Goal: Transaction & Acquisition: Purchase product/service

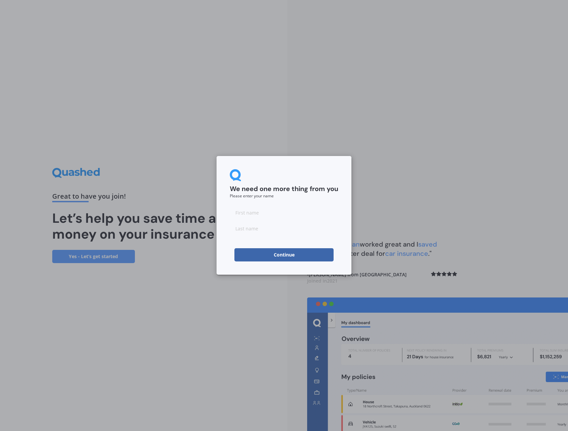
click at [251, 213] on input at bounding box center [284, 212] width 108 height 13
type input "No"
type input "Thanks"
click at [316, 256] on button "Continue" at bounding box center [283, 254] width 99 height 13
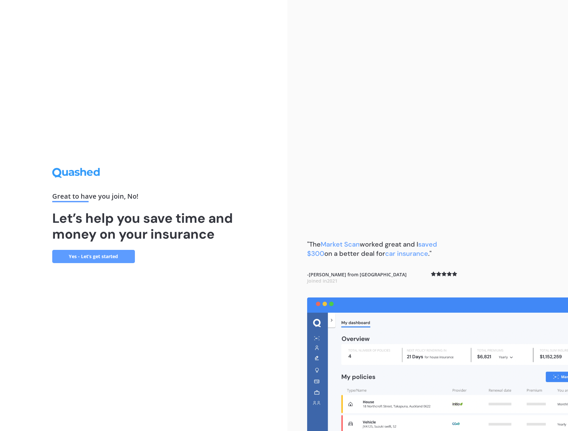
click at [126, 257] on link "Yes - Let’s get started" at bounding box center [93, 256] width 83 height 13
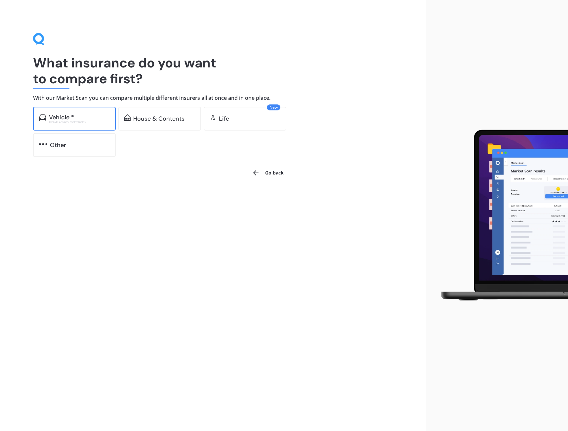
click at [98, 121] on div "Excludes commercial vehicles" at bounding box center [79, 122] width 61 height 3
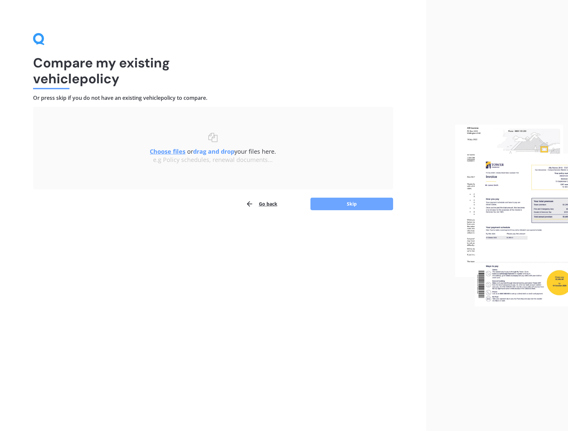
click at [324, 204] on button "Skip" at bounding box center [352, 204] width 83 height 13
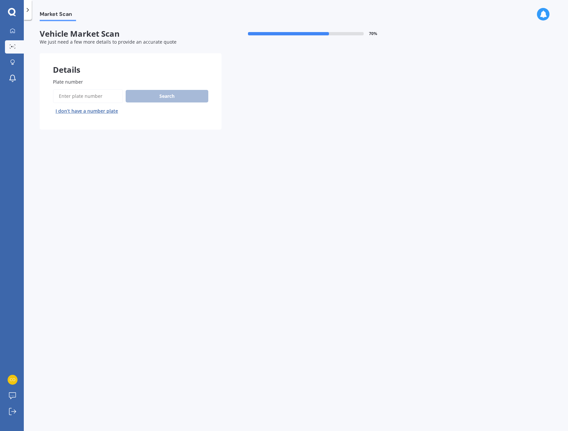
click at [101, 94] on input "Plate number" at bounding box center [88, 96] width 70 height 14
type input "MZW797"
click at [144, 93] on button "Search" at bounding box center [167, 96] width 83 height 13
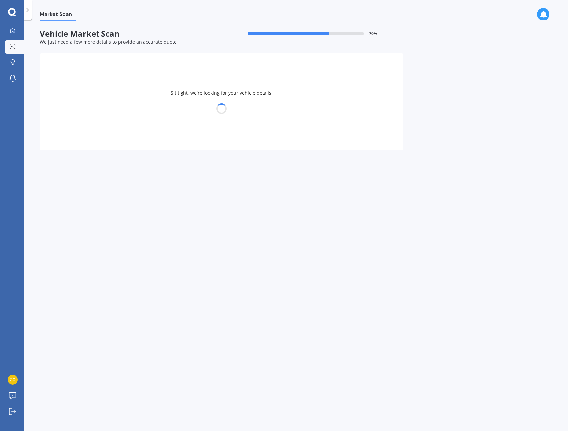
select select "SUBARU"
select select "FORESTER"
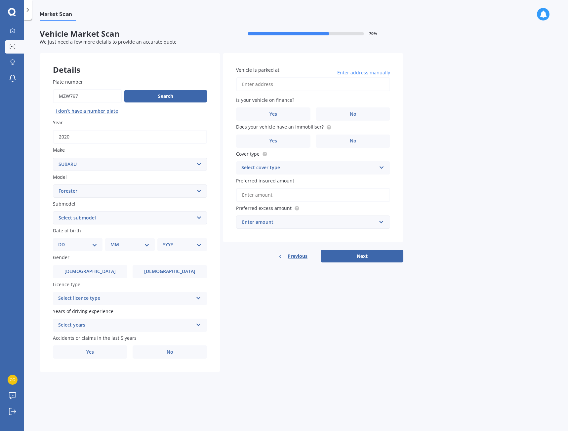
click at [96, 218] on select "Select submodel 2.0 Diesel 2.0 Turbo 2.0 XS 2.0 XT premium 2.5 Sti Turbo 2.5 XS…" at bounding box center [130, 217] width 154 height 13
select select "2.5I PREMIUM"
click at [53, 211] on select "Select submodel 2.0 Diesel 2.0 Turbo 2.0 XS 2.0 XT premium 2.5 Sti Turbo 2.5 XS…" at bounding box center [130, 217] width 154 height 13
click at [93, 246] on select "DD 01 02 03 04 05 06 07 08 09 10 11 12 13 14 15 16 17 18 19 20 21 22 23 24 25 2…" at bounding box center [77, 244] width 39 height 7
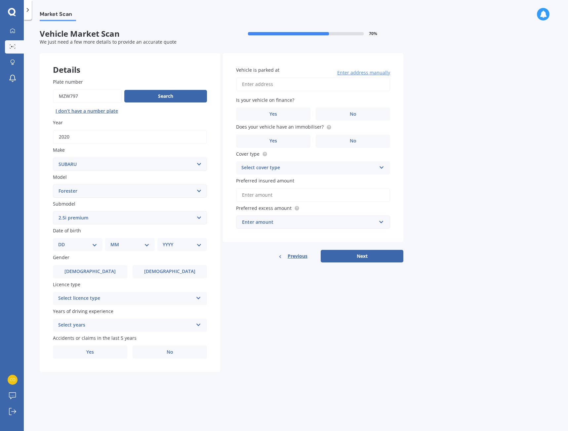
click at [64, 245] on select "DD 01 02 03 04 05 06 07 08 09 10 11 12 13 14 15 16 17 18 19 20 21 22 23 24 25 2…" at bounding box center [77, 244] width 39 height 7
click at [64, 241] on select "DD 01 02 03 04 05 06 07 08 09 10 11 12 13 14 15 16 17 18 19 20 21 22 23 24 25 2…" at bounding box center [77, 244] width 39 height 7
click at [122, 242] on select "MM 01 02 03 04 05 06 07 08 09 10 11 12" at bounding box center [131, 244] width 36 height 7
click at [92, 245] on select "DD 01 02 03 04 05 06 07 08 09 10 11 12 13 14 15 16 17 18 19 20 21 22 23 24 25 2…" at bounding box center [82, 244] width 36 height 7
select select "17"
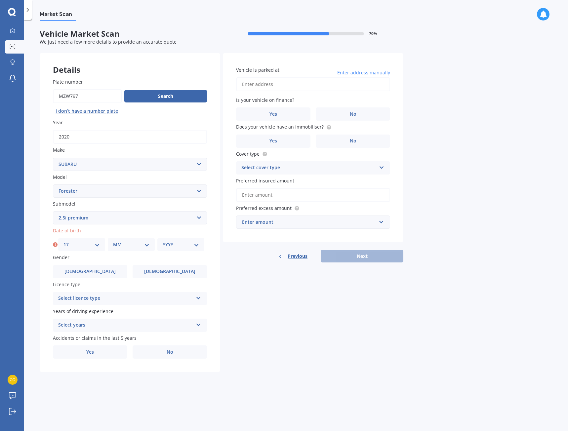
click at [64, 241] on select "DD 01 02 03 04 05 06 07 08 09 10 11 12 13 14 15 16 17 18 19 20 21 22 23 24 25 2…" at bounding box center [82, 244] width 36 height 7
click at [123, 244] on select "MM 01 02 03 04 05 06 07 08 09 10 11 12" at bounding box center [131, 244] width 36 height 7
select select "11"
click at [113, 241] on select "MM 01 02 03 04 05 06 07 08 09 10 11 12" at bounding box center [131, 244] width 36 height 7
click at [177, 245] on select "YYYY 2025 2024 2023 2022 2021 2020 2019 2018 2017 2016 2015 2014 2013 2012 2011…" at bounding box center [181, 244] width 36 height 7
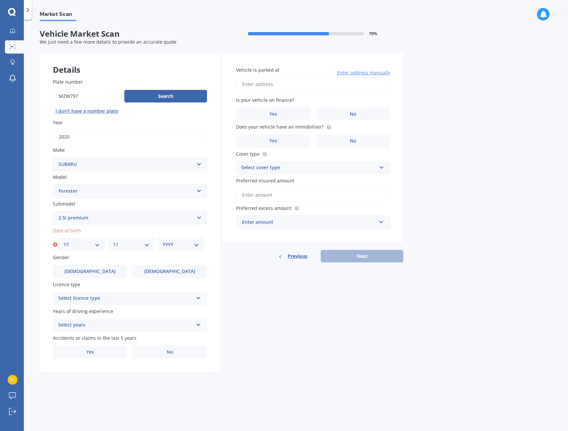
select select "1989"
click at [163, 241] on select "YYYY 2025 2024 2023 2022 2021 2020 2019 2018 2017 2016 2015 2014 2013 2012 2011…" at bounding box center [181, 244] width 36 height 7
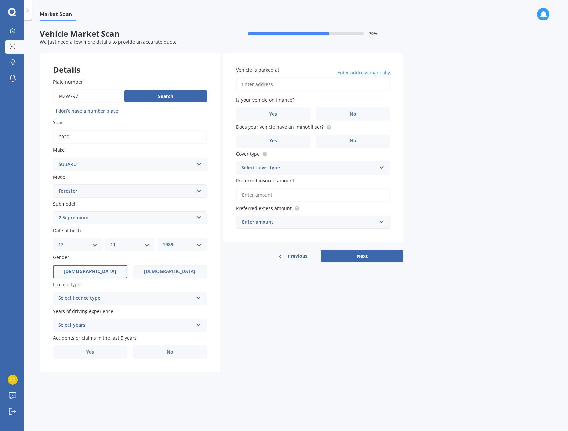
click at [113, 269] on label "[DEMOGRAPHIC_DATA]" at bounding box center [90, 271] width 74 height 13
click at [0, 0] on input "[DEMOGRAPHIC_DATA]" at bounding box center [0, 0] width 0 height 0
click at [124, 300] on div "Select licence type" at bounding box center [125, 299] width 135 height 8
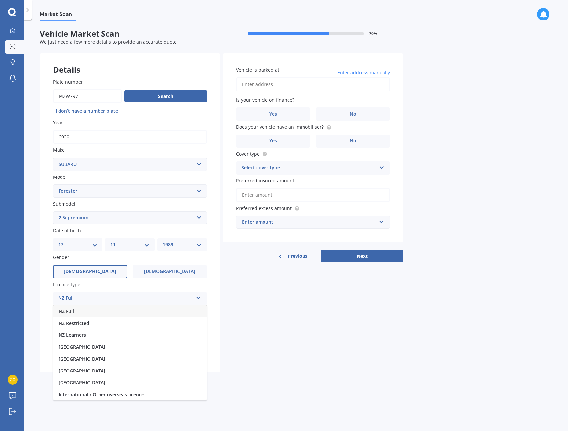
click at [113, 309] on div "NZ Full" at bounding box center [129, 312] width 153 height 12
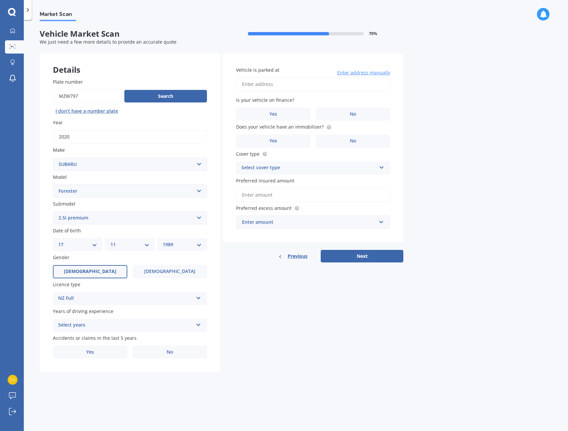
click at [108, 326] on div "Select years" at bounding box center [125, 325] width 135 height 8
click at [98, 338] on div "5 or more years" at bounding box center [129, 338] width 153 height 12
click at [156, 349] on label "No" at bounding box center [170, 352] width 74 height 13
click at [0, 0] on input "No" at bounding box center [0, 0] width 0 height 0
click at [274, 87] on input "Vehicle is parked at" at bounding box center [313, 84] width 154 height 14
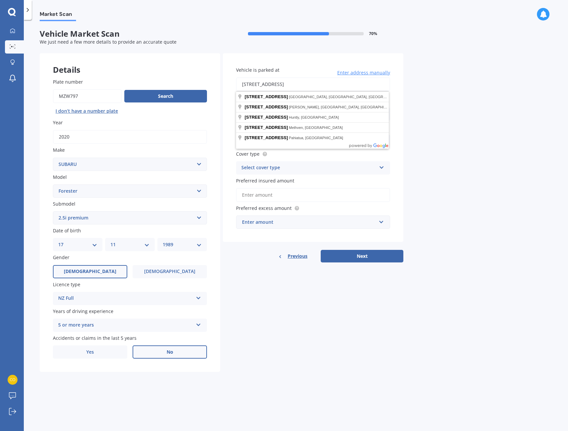
click at [289, 89] on input "[STREET_ADDRESS]" at bounding box center [313, 84] width 154 height 14
click at [361, 84] on input "[STREET_ADDRESS]" at bounding box center [313, 84] width 154 height 14
click at [281, 86] on input "[STREET_ADDRESS]" at bounding box center [313, 84] width 154 height 14
drag, startPoint x: 254, startPoint y: 88, endPoint x: 267, endPoint y: 108, distance: 23.8
click at [254, 89] on input "[STREET_ADDRESS]" at bounding box center [313, 84] width 154 height 14
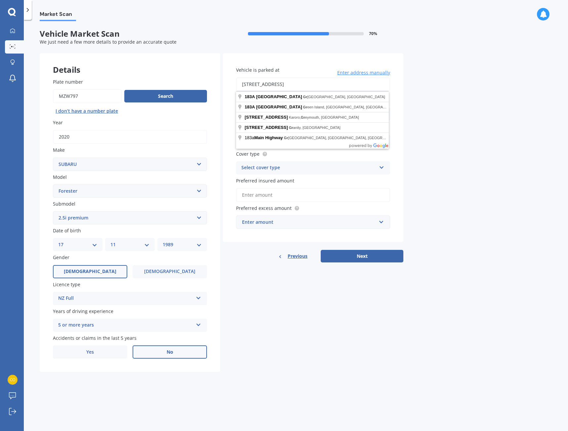
click at [407, 131] on div "Market Scan Vehicle Market Scan 70 % We just need a few more details to provide…" at bounding box center [296, 226] width 544 height 411
click at [290, 86] on input "[STREET_ADDRESS]" at bounding box center [313, 84] width 154 height 14
type input "[STREET_ADDRESS]"
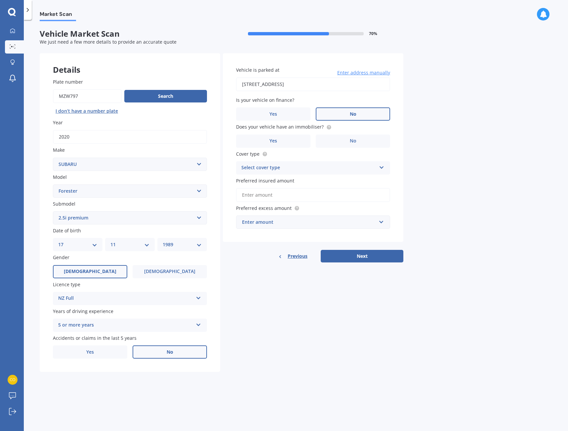
click at [324, 112] on label "No" at bounding box center [353, 113] width 74 height 13
click at [0, 0] on input "No" at bounding box center [0, 0] width 0 height 0
click at [298, 140] on label "Yes" at bounding box center [273, 141] width 74 height 13
click at [0, 0] on input "Yes" at bounding box center [0, 0] width 0 height 0
click at [317, 164] on div "Select cover type" at bounding box center [308, 168] width 135 height 8
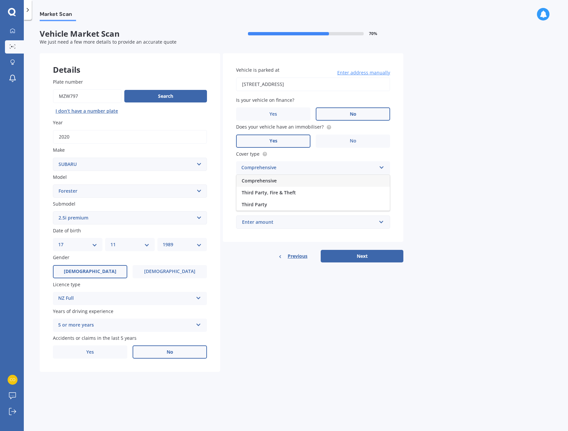
click at [297, 182] on div "Comprehensive" at bounding box center [312, 181] width 153 height 12
click at [303, 196] on input "Preferred insured amount" at bounding box center [313, 195] width 154 height 14
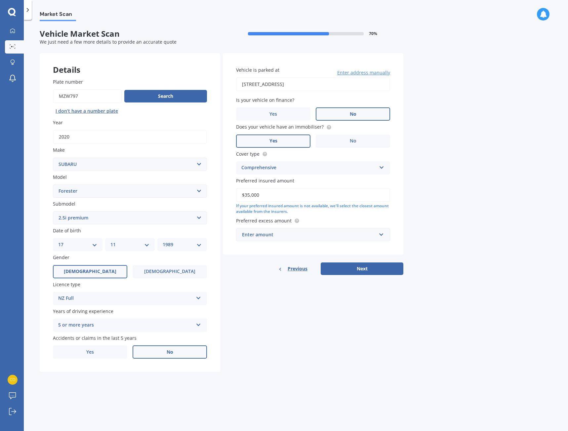
type input "$35,000"
click at [371, 219] on label "Preferred excess amount" at bounding box center [311, 220] width 151 height 7
click at [364, 234] on div "Enter amount" at bounding box center [309, 234] width 134 height 7
click at [264, 292] on div "$1,000" at bounding box center [312, 296] width 153 height 12
click at [288, 237] on div "$1,000" at bounding box center [309, 234] width 134 height 7
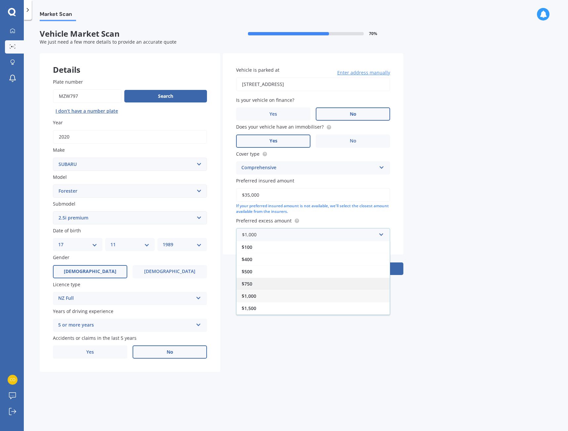
click at [268, 284] on div "$750" at bounding box center [312, 284] width 153 height 12
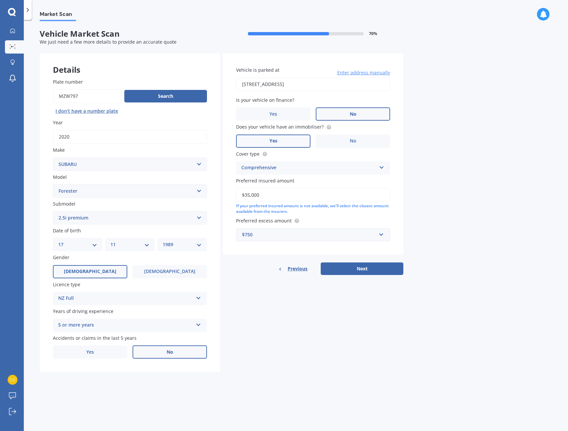
click at [269, 234] on div "$750" at bounding box center [309, 234] width 134 height 7
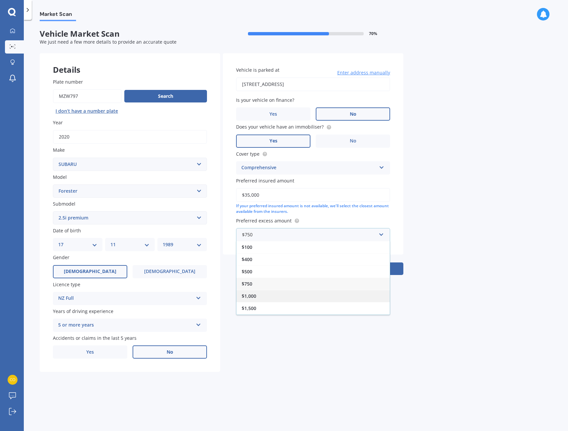
click at [270, 295] on div "$1,000" at bounding box center [312, 296] width 153 height 12
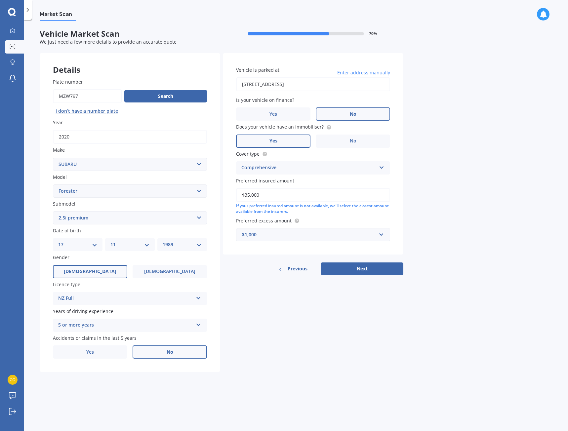
click at [346, 313] on div "Details Plate number Search I don’t have a number plate Year [DATE] Make Select…" at bounding box center [222, 212] width 364 height 319
click at [340, 268] on button "Next" at bounding box center [362, 269] width 83 height 13
select select "17"
select select "11"
select select "1989"
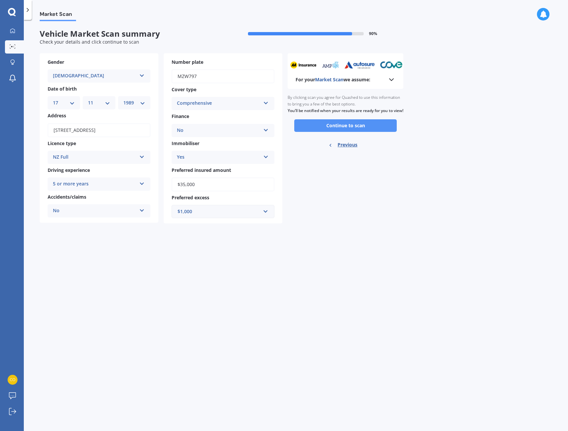
click at [304, 132] on button "Continue to scan" at bounding box center [345, 125] width 103 height 13
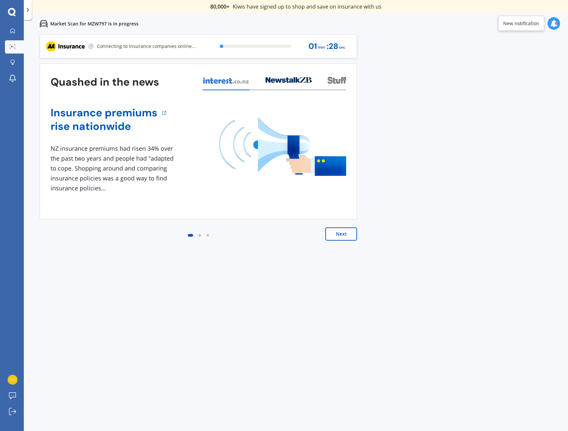
click at [346, 234] on button "Next" at bounding box center [341, 234] width 32 height 13
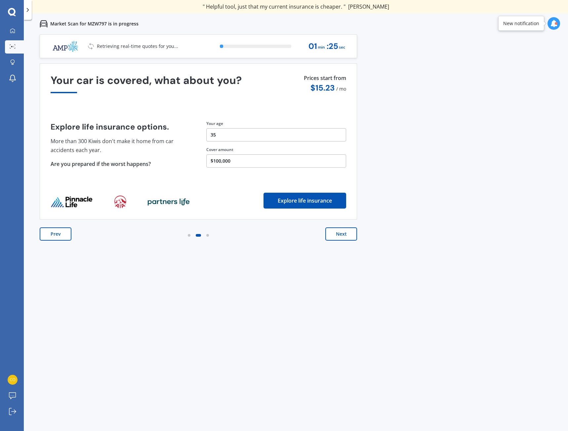
click at [339, 234] on button "Next" at bounding box center [341, 234] width 32 height 13
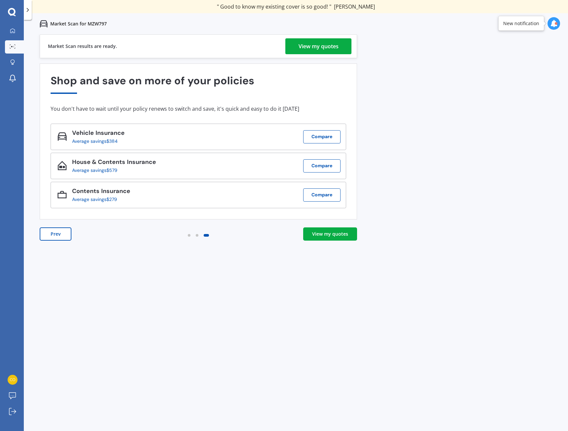
click at [315, 44] on div "View my quotes" at bounding box center [319, 46] width 40 height 16
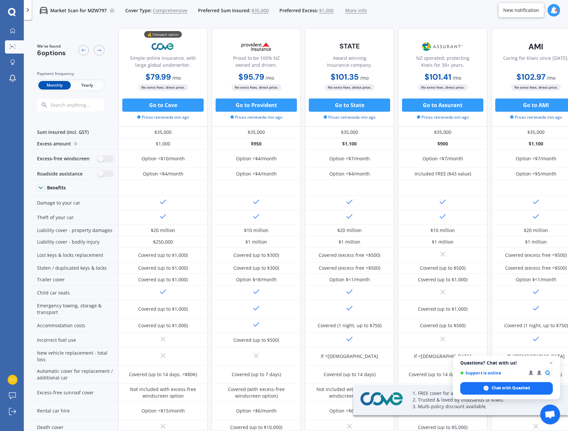
click at [87, 88] on span "Yearly" at bounding box center [87, 85] width 32 height 9
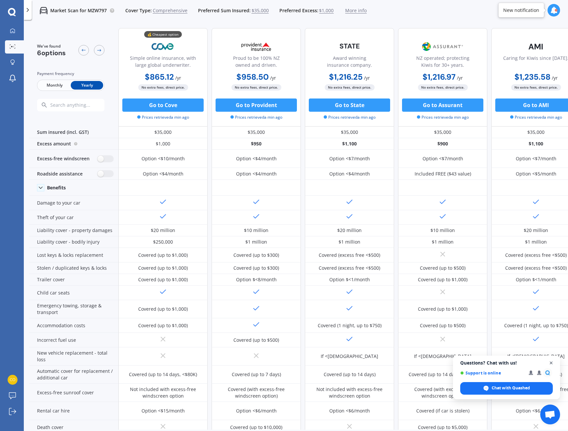
click at [554, 362] on span "Close chat" at bounding box center [551, 363] width 8 height 8
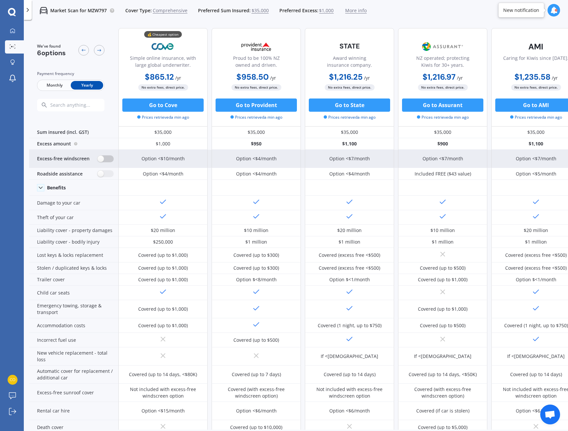
click at [106, 158] on label at bounding box center [106, 158] width 16 height 7
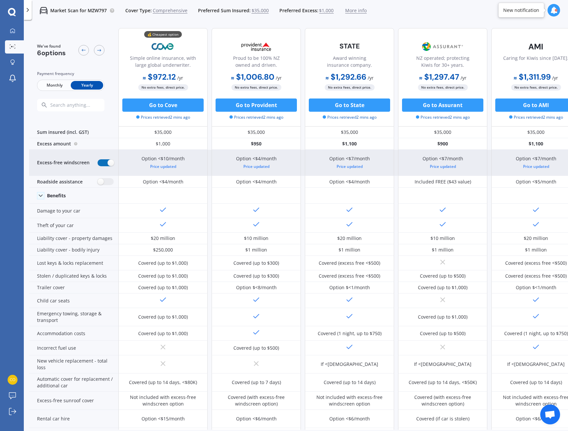
click at [107, 164] on label at bounding box center [106, 162] width 16 height 7
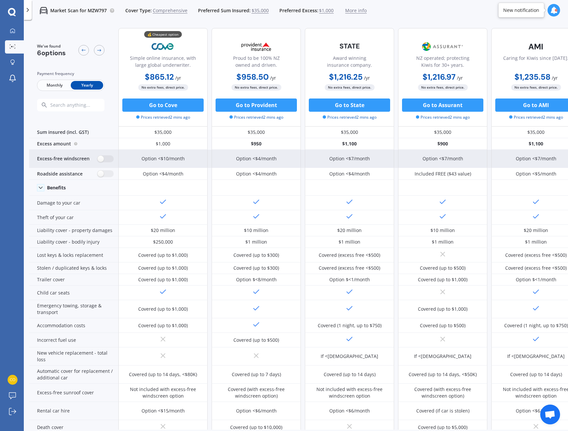
click at [106, 164] on div "Excess-free windscreen" at bounding box center [73, 159] width 89 height 18
click at [106, 160] on label at bounding box center [106, 158] width 16 height 7
radio input "true"
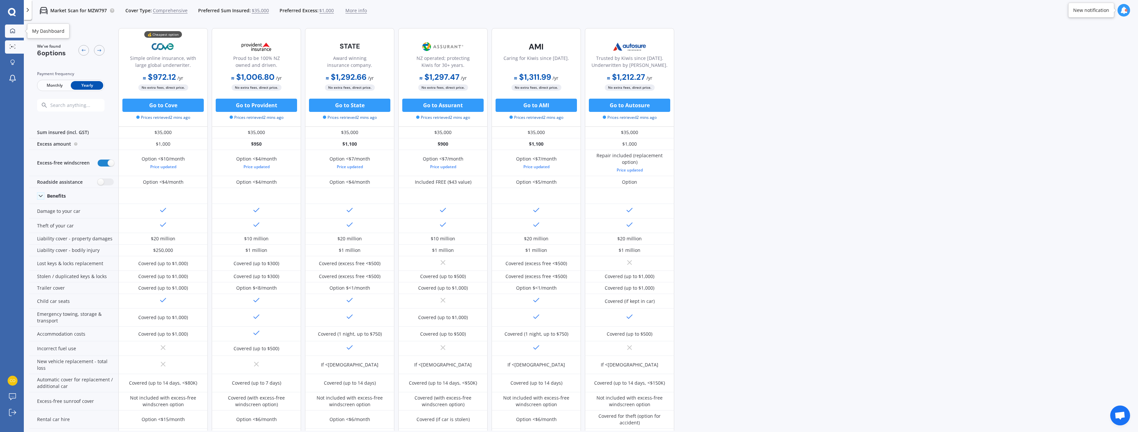
click at [11, 30] on icon at bounding box center [12, 30] width 5 height 5
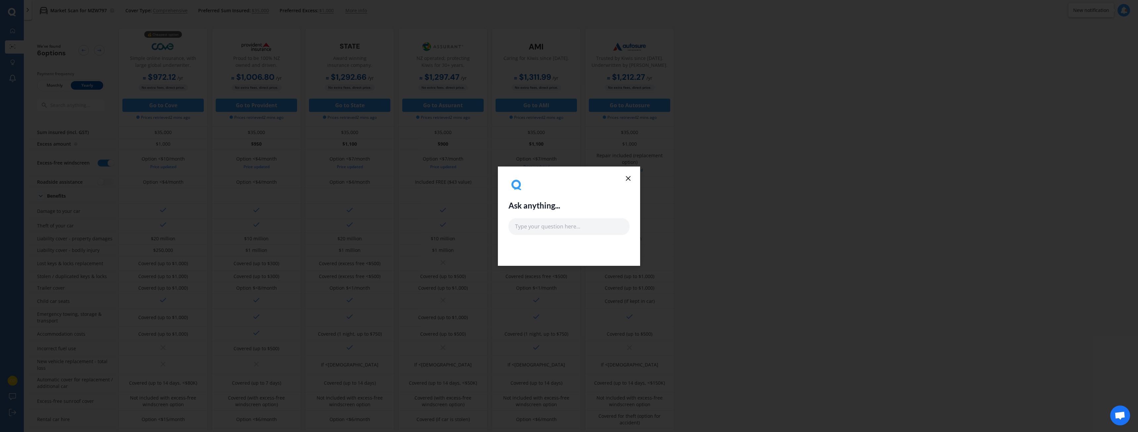
click at [568, 177] on icon at bounding box center [628, 178] width 8 height 8
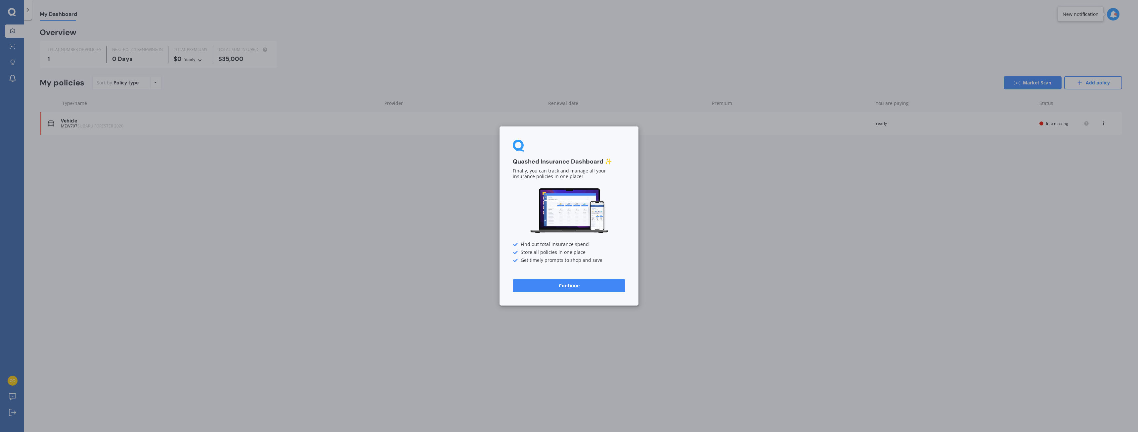
click at [568, 282] on button "Continue" at bounding box center [569, 285] width 112 height 13
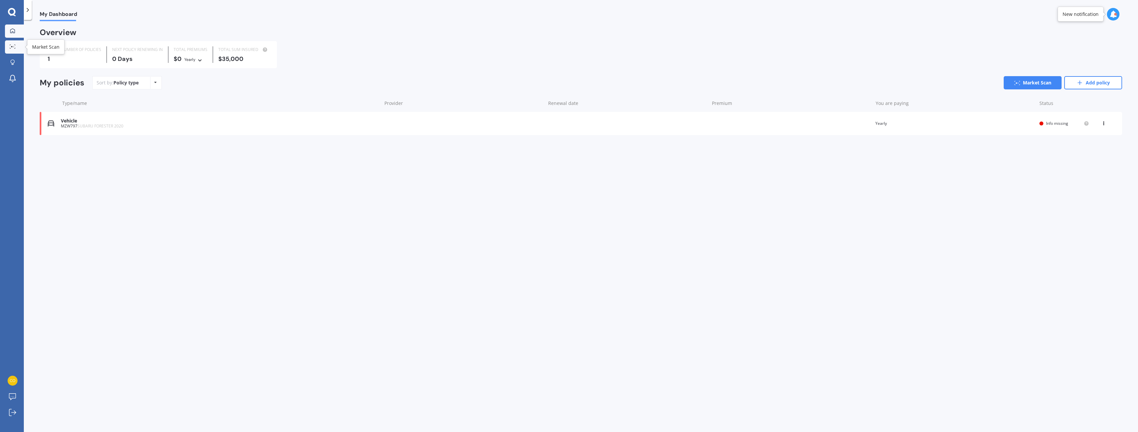
click at [12, 49] on div at bounding box center [13, 46] width 10 height 5
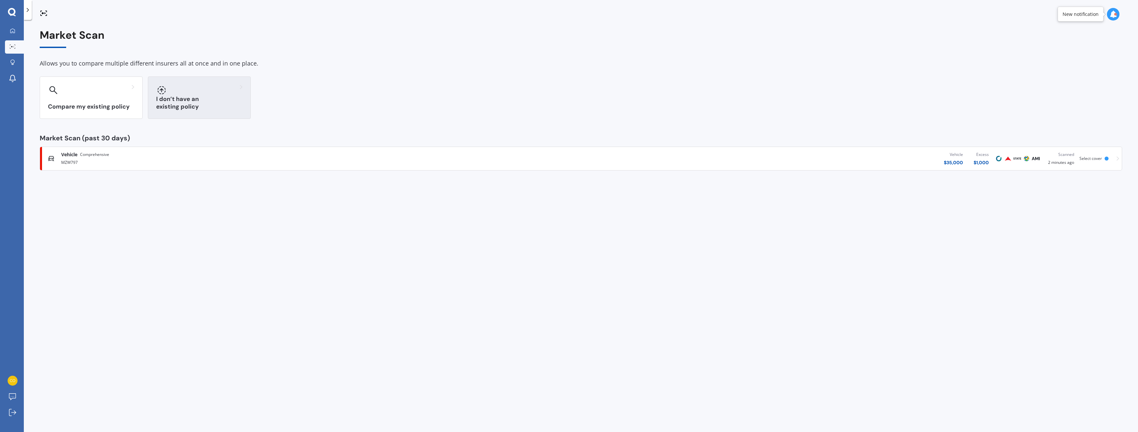
click at [168, 98] on div "I don’t have an existing policy" at bounding box center [199, 97] width 103 height 42
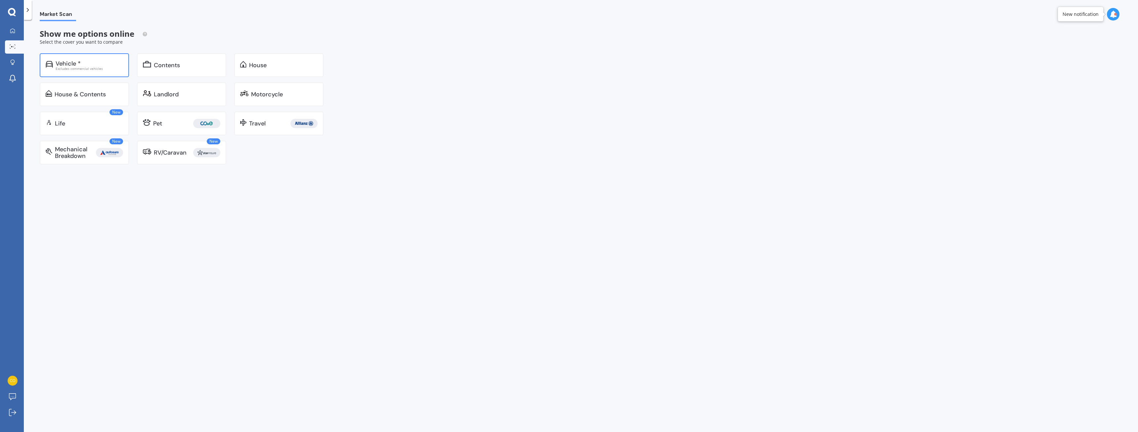
click at [100, 64] on div "Vehicle *" at bounding box center [89, 63] width 67 height 7
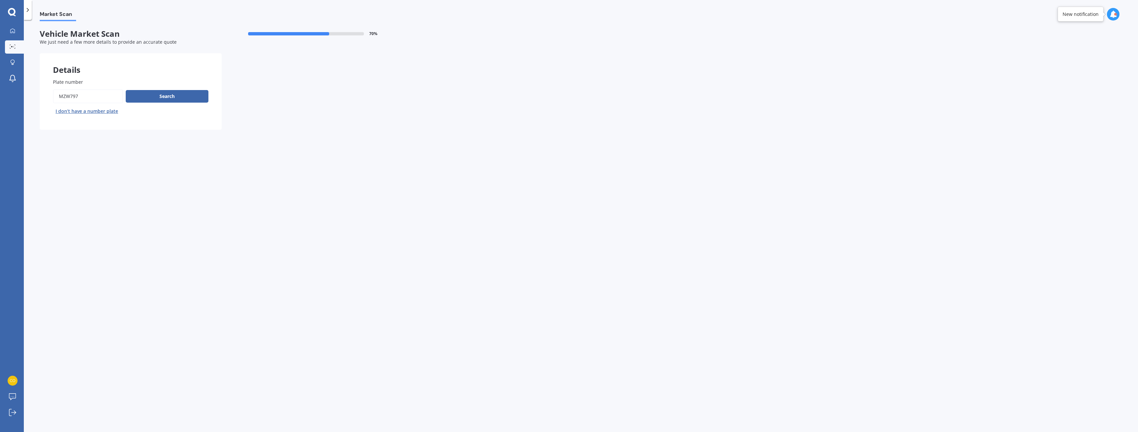
drag, startPoint x: 111, startPoint y: 95, endPoint x: 38, endPoint y: 93, distance: 72.8
click at [30, 93] on div "Market Scan Vehicle Market Scan 70 % We just need a few more details to provide…" at bounding box center [581, 227] width 1114 height 412
type input "qlw860"
click at [162, 98] on button "Search" at bounding box center [167, 96] width 83 height 13
select select "SUBARU"
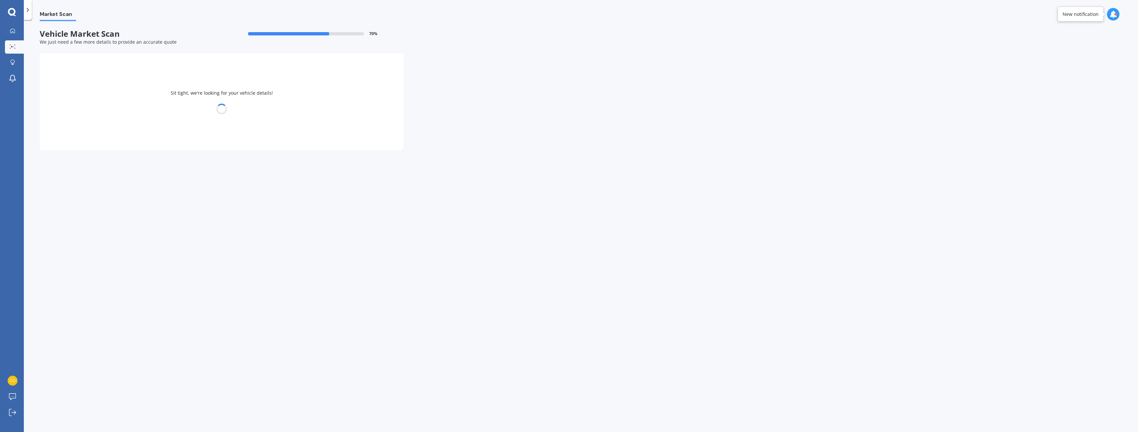
select select "IMPREZA"
select select "17"
select select "11"
select select "1989"
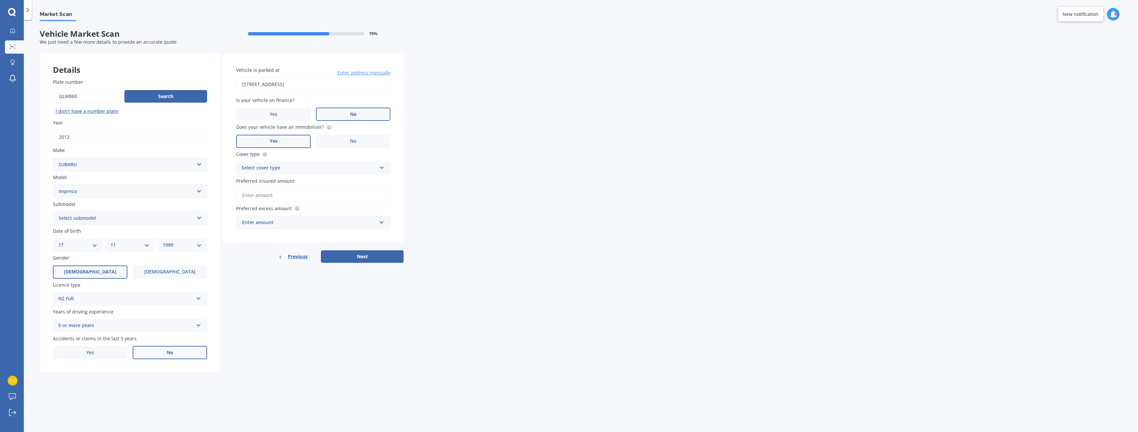
click at [300, 171] on div "Select cover type" at bounding box center [308, 168] width 135 height 8
click at [297, 181] on div "Comprehensive" at bounding box center [312, 181] width 153 height 12
click at [298, 193] on input "Preferred insured amount" at bounding box center [313, 195] width 154 height 14
type input "$12,000"
click at [336, 233] on div "Enter amount" at bounding box center [309, 234] width 134 height 7
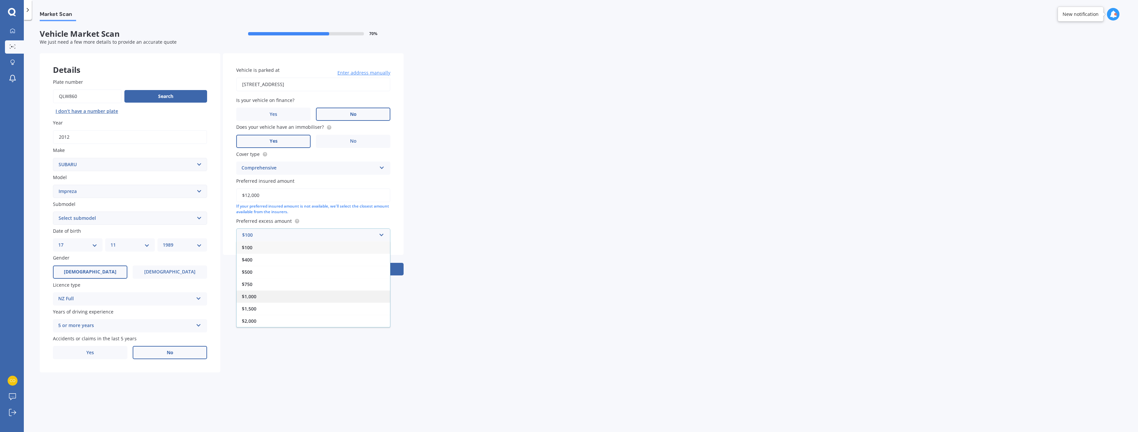
click at [264, 292] on div "$1,000" at bounding box center [312, 296] width 153 height 12
click at [309, 235] on div "$1,000" at bounding box center [309, 234] width 134 height 7
click at [429, 236] on div "Market Scan Vehicle Market Scan 70 % We just need a few more details to provide…" at bounding box center [581, 227] width 1114 height 412
click at [171, 223] on select "Select submodel (All other turbo) 2.0i 2.0i Luxury 2.0i S Edition 2.0R 2.0R Spo…" at bounding box center [130, 217] width 154 height 13
select select "2.0I"
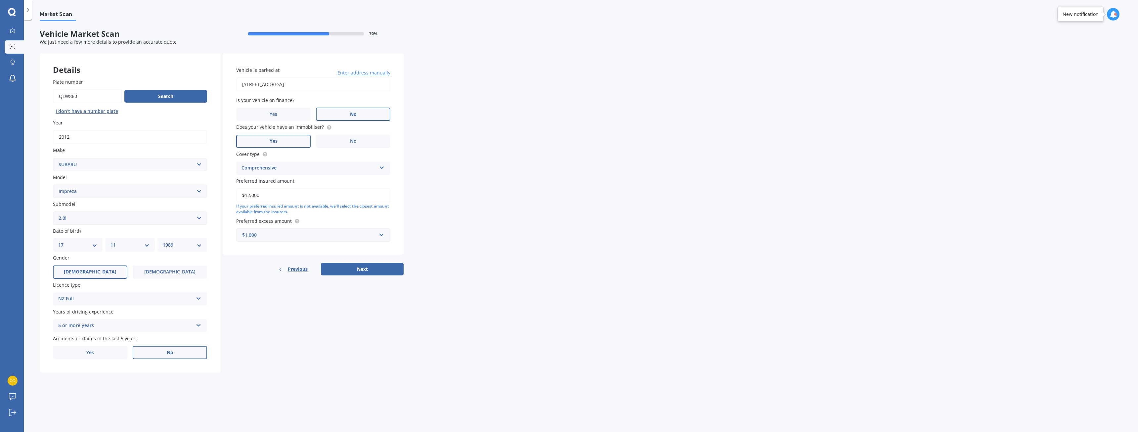
click at [53, 211] on select "Select submodel (All other turbo) 2.0i 2.0i Luxury 2.0i S Edition 2.0R 2.0R Spo…" at bounding box center [130, 217] width 154 height 13
click at [349, 269] on button "Next" at bounding box center [362, 269] width 83 height 13
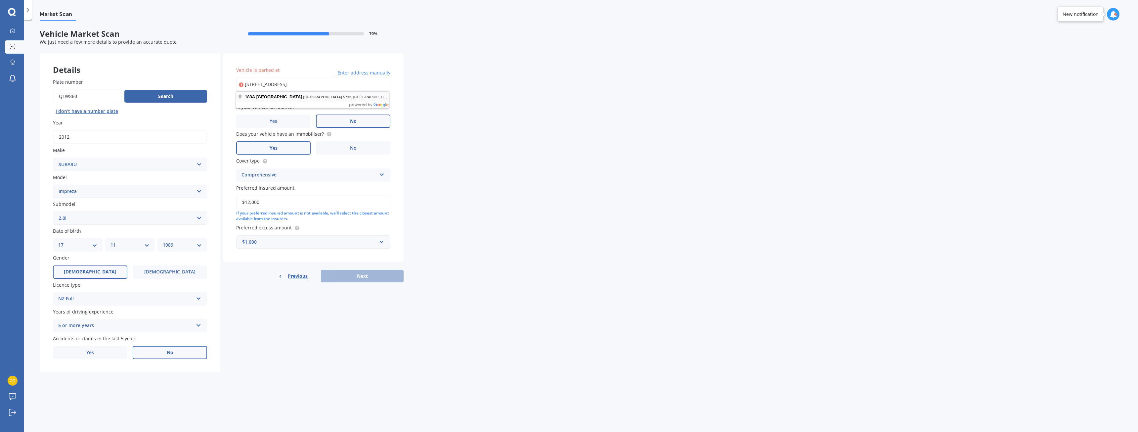
type input "[STREET_ADDRESS]"
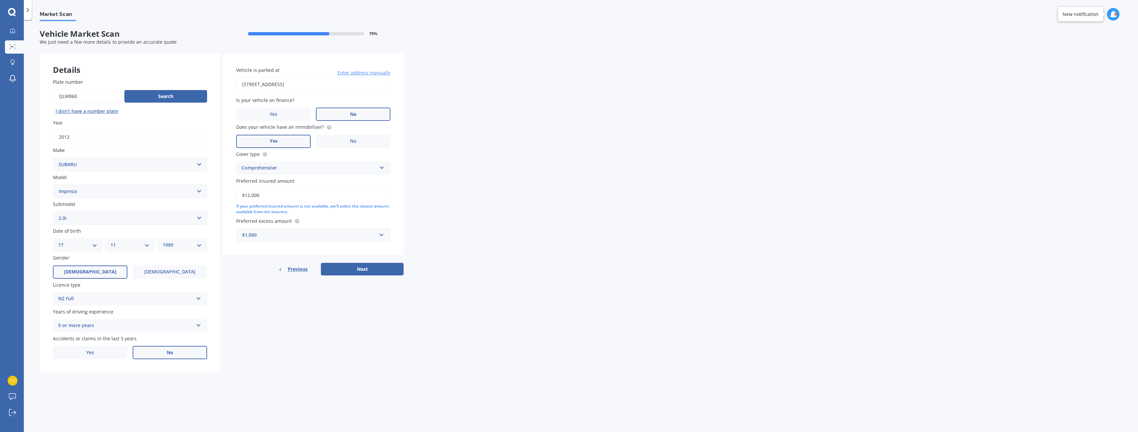
click at [369, 269] on button "Next" at bounding box center [362, 269] width 83 height 13
select select "17"
select select "11"
select select "1989"
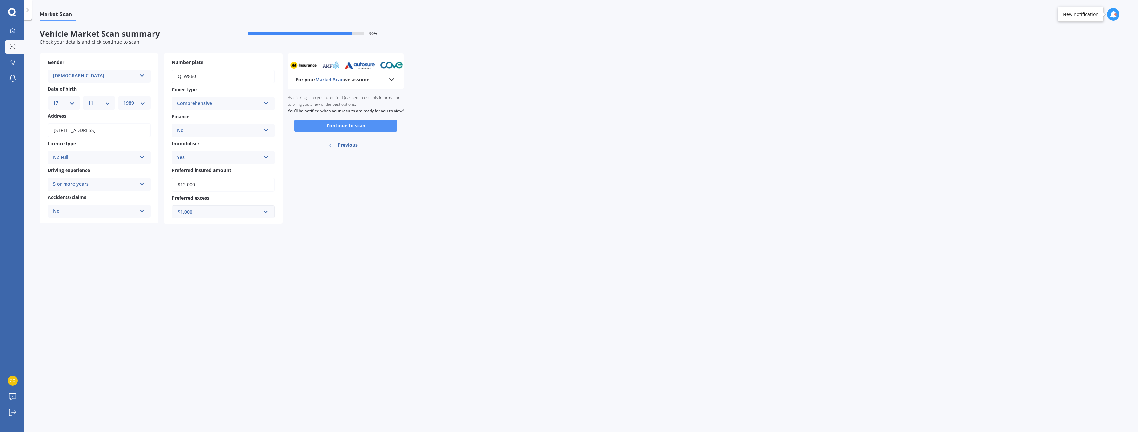
click at [325, 131] on button "Continue to scan" at bounding box center [345, 125] width 103 height 13
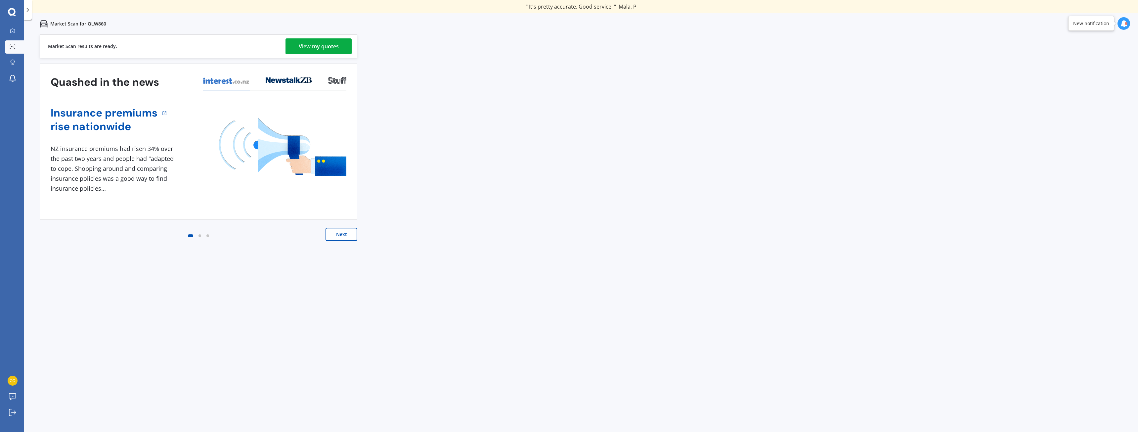
click at [315, 47] on div "View my quotes" at bounding box center [319, 46] width 40 height 16
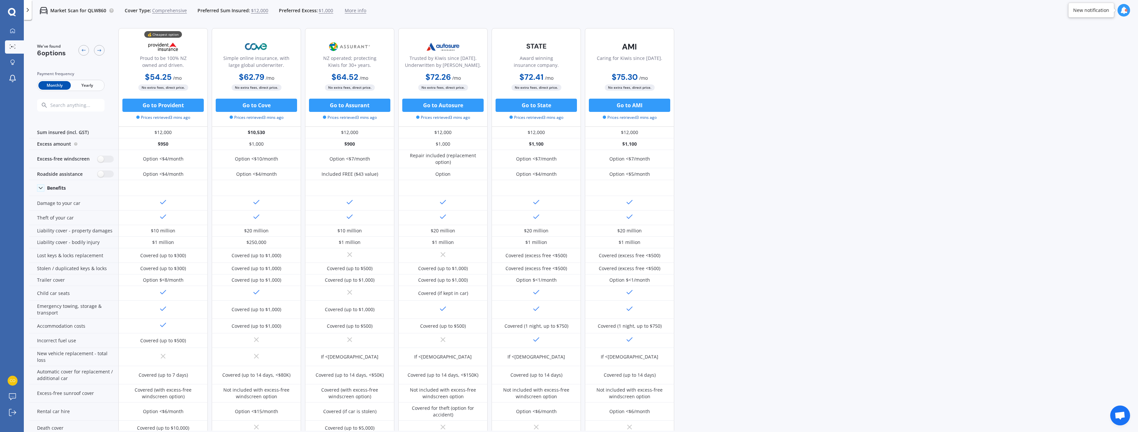
click at [96, 86] on span "Yearly" at bounding box center [87, 85] width 32 height 9
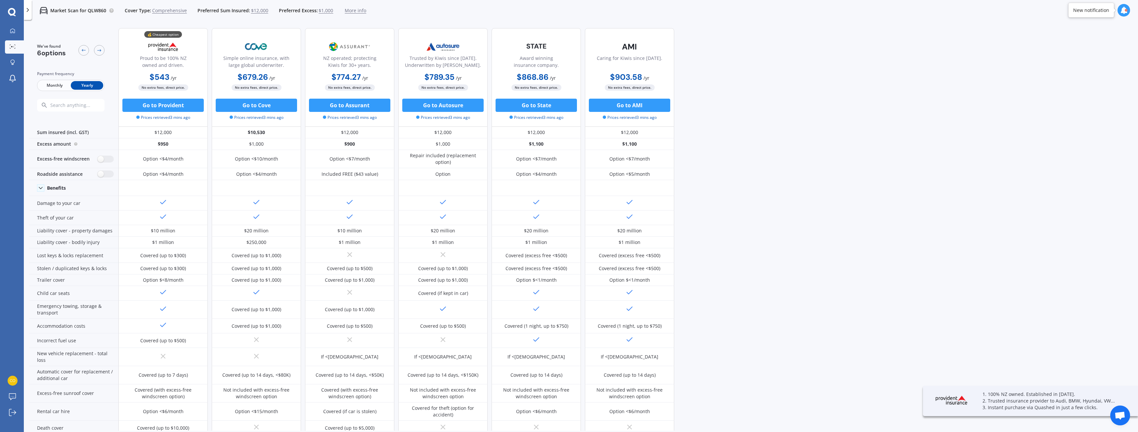
click at [210, 83] on div "💰 Cheapest option Proud to be 100% NZ owned and driven. $543 / yr $543 / yr $54…" at bounding box center [396, 77] width 556 height 99
click at [209, 79] on div "💰 Cheapest option Proud to be 100% NZ owned and driven. $543 / yr $543 / yr $54…" at bounding box center [396, 77] width 556 height 99
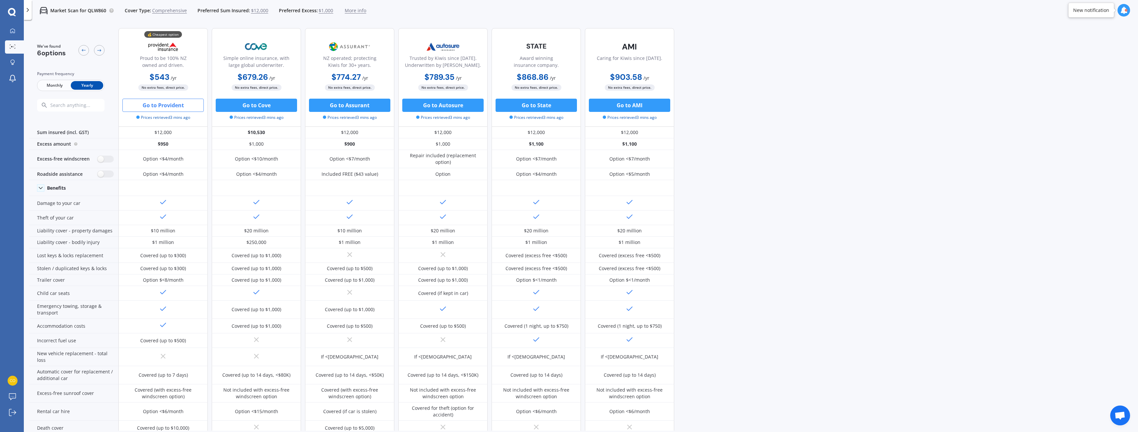
click at [146, 105] on button "Go to Provident" at bounding box center [162, 105] width 81 height 13
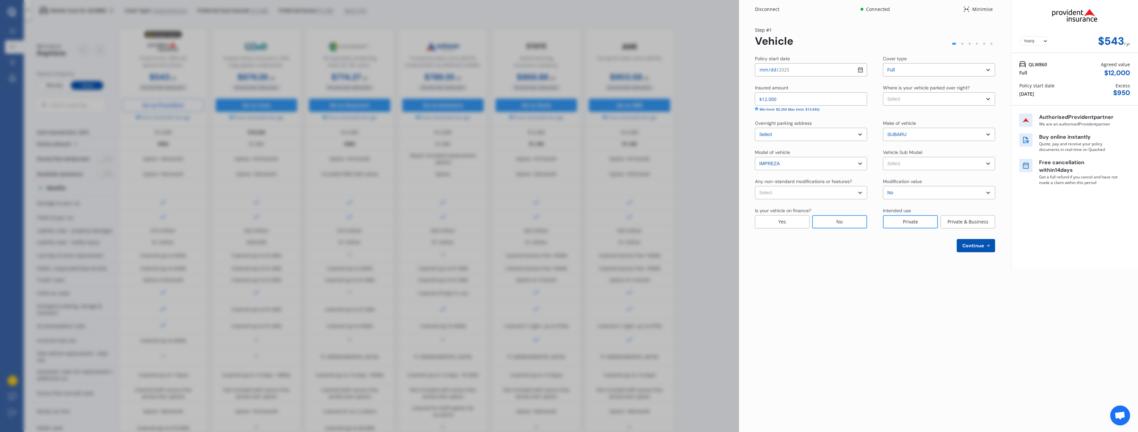
drag, startPoint x: 794, startPoint y: 98, endPoint x: 737, endPoint y: 97, distance: 57.2
click at [568, 97] on div "Disconnect Connected Minimise Yearly Monthly $543 / yr Step # 1 Vehicle Policy …" at bounding box center [569, 216] width 1138 height 432
click at [568, 87] on div "Insured amount" at bounding box center [811, 88] width 112 height 8
click at [568, 193] on select "Select None [MEDICAL_DATA] System(NOS) Roll Cage Full Racing Harness" at bounding box center [811, 192] width 112 height 13
select select "none"
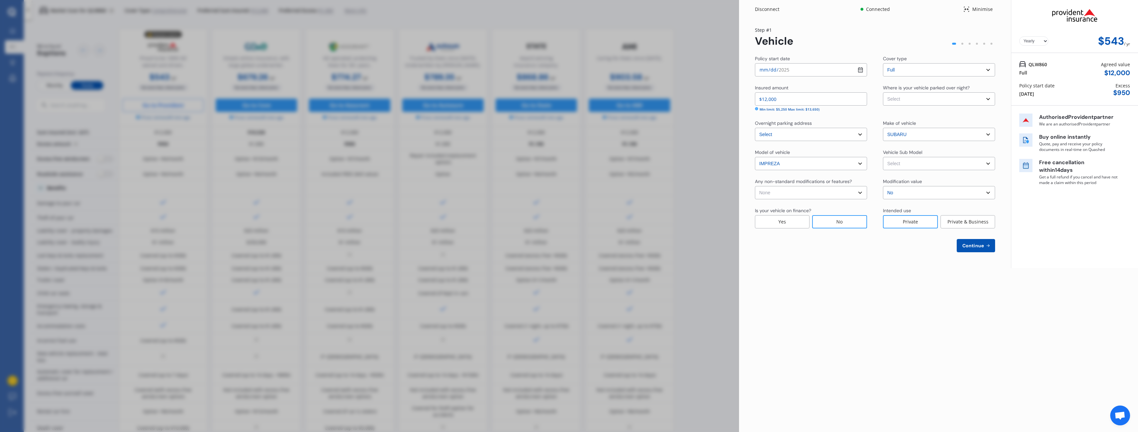
click at [568, 186] on select "Select None [MEDICAL_DATA] System(NOS) Roll Cage Full Racing Harness" at bounding box center [811, 192] width 112 height 13
click at [568, 100] on select "Select Garage (fully enclosed) Off Street Parking Other" at bounding box center [939, 98] width 112 height 13
select select "GARAGE"
click at [568, 92] on select "Select Garage (fully enclosed) Off Street Parking Other" at bounding box center [939, 98] width 112 height 13
click at [568, 163] on select "Select Impreza G3 XV Hatchback 5dr Spts Auto 4sp AWD 2.0i [IMP] MY11" at bounding box center [939, 163] width 112 height 13
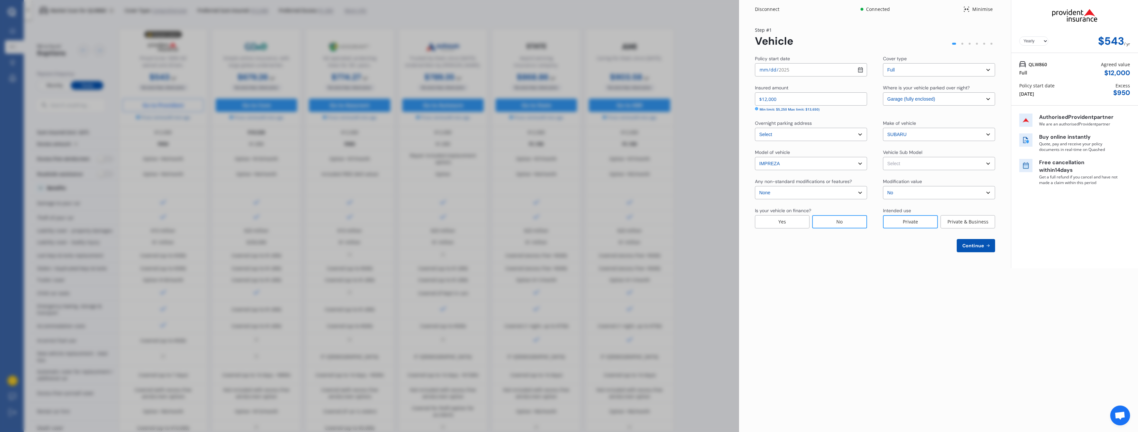
select select "NZVSUBA2012AEEJ"
click at [568, 157] on select "Select Impreza G3 XV Hatchback 5dr Spts Auto 4sp AWD 2.0i [IMP] MY11" at bounding box center [939, 163] width 112 height 13
click at [568, 244] on span "Continue" at bounding box center [973, 245] width 24 height 5
select select "17"
select select "11"
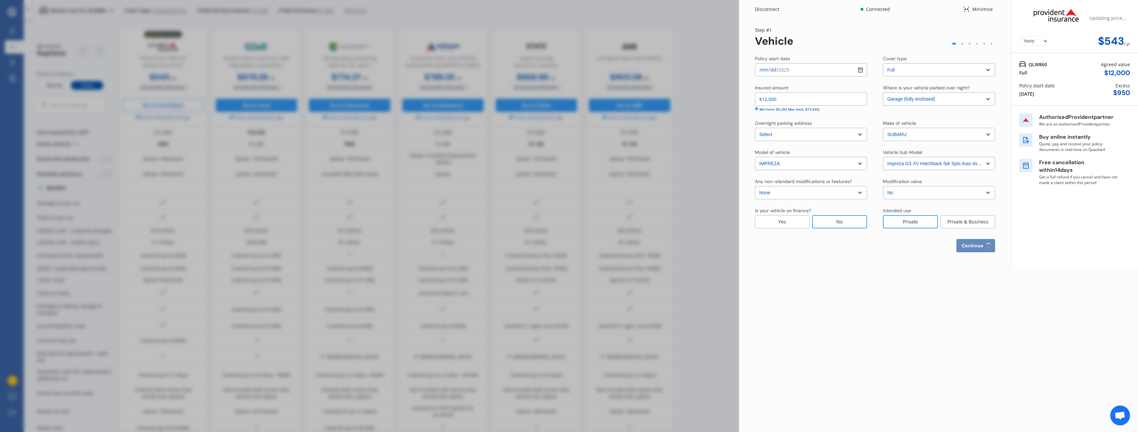
select select "1989"
select select "NZ_FULL"
select select "0"
select select "25"
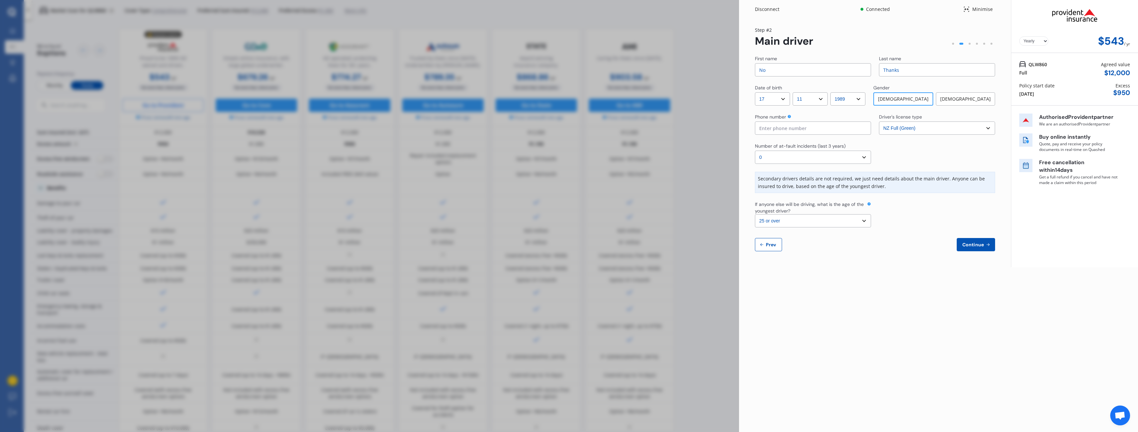
click at [568, 121] on div "Phone number" at bounding box center [813, 117] width 116 height 8
click at [568, 125] on input at bounding box center [813, 127] width 116 height 13
type input "0211235467"
click at [568, 220] on select "Select the age of the youngest driver. 16 17 18 19 20 21 22 23 24 25 or over" at bounding box center [813, 220] width 116 height 13
click at [568, 226] on div at bounding box center [937, 214] width 116 height 26
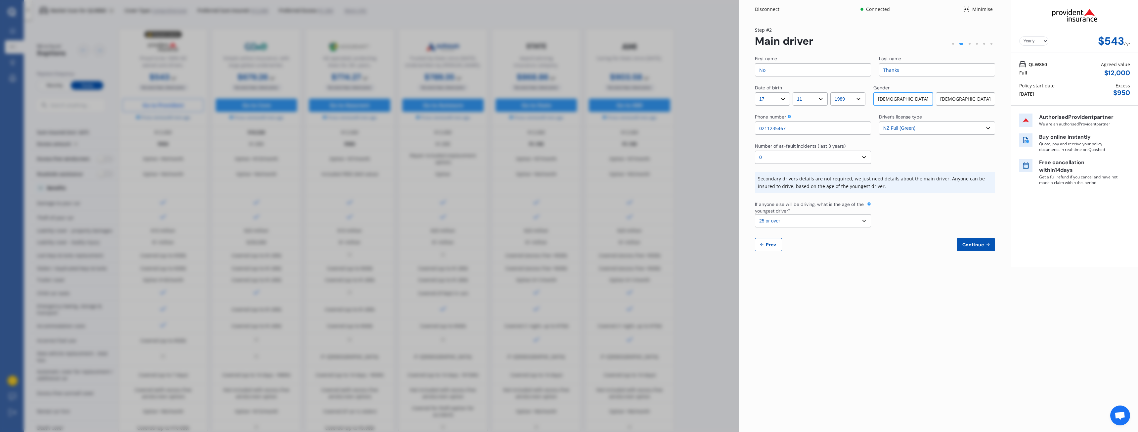
click at [568, 243] on span "Continue" at bounding box center [973, 244] width 24 height 5
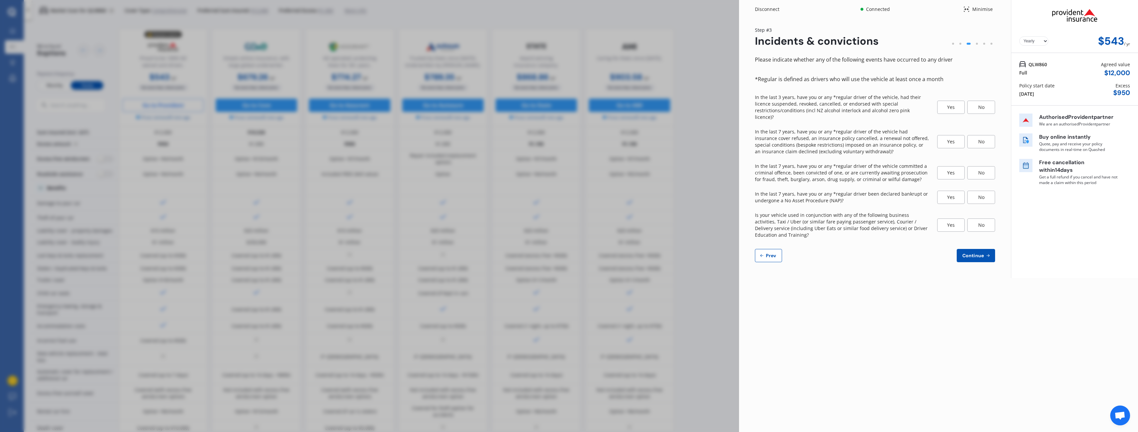
click at [568, 105] on div "No" at bounding box center [981, 107] width 28 height 13
click at [568, 136] on div "No" at bounding box center [981, 141] width 28 height 13
click at [568, 166] on div "No" at bounding box center [981, 172] width 28 height 13
click at [568, 191] on div "No" at bounding box center [981, 197] width 28 height 13
click at [568, 218] on div "No" at bounding box center [981, 224] width 28 height 13
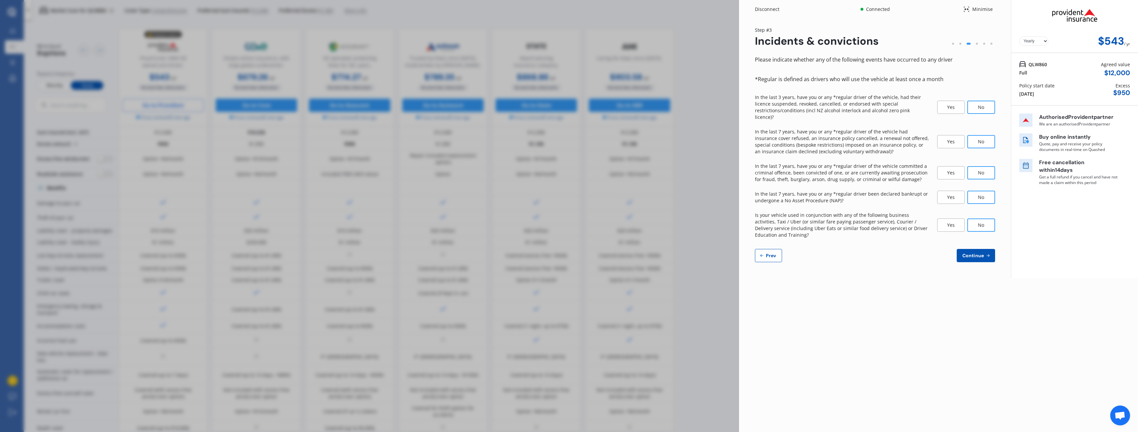
click at [568, 253] on span "Continue" at bounding box center [973, 255] width 24 height 5
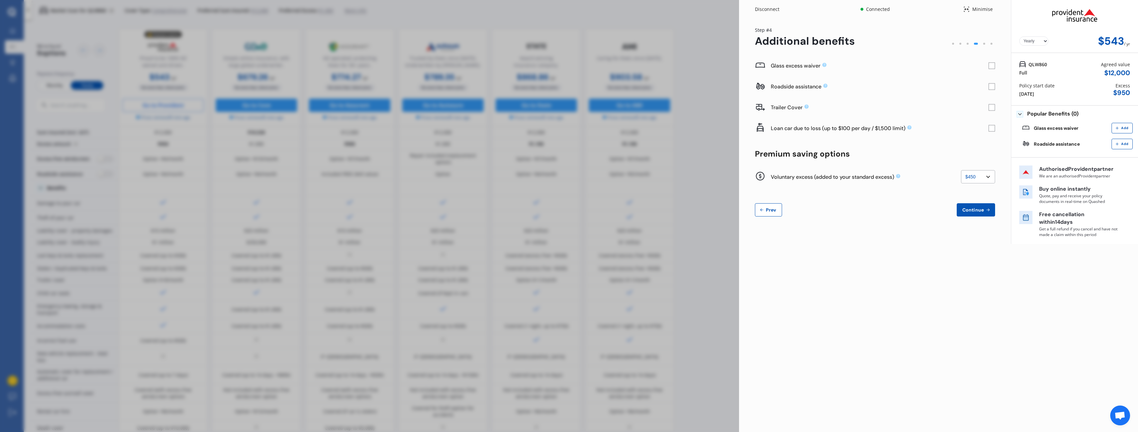
click at [568, 64] on rect at bounding box center [991, 66] width 7 height 7
click at [568, 66] on icon at bounding box center [992, 65] width 4 height 3
click at [568, 175] on icon at bounding box center [898, 176] width 4 height 4
click at [568, 181] on div "Voluntary excess (added to your standard excess) None $200 $450 $700 $950 $1,20…" at bounding box center [866, 177] width 190 height 16
click at [568, 178] on select "None $200 $450 $700 $950 $1,200 $1,700" at bounding box center [978, 176] width 34 height 13
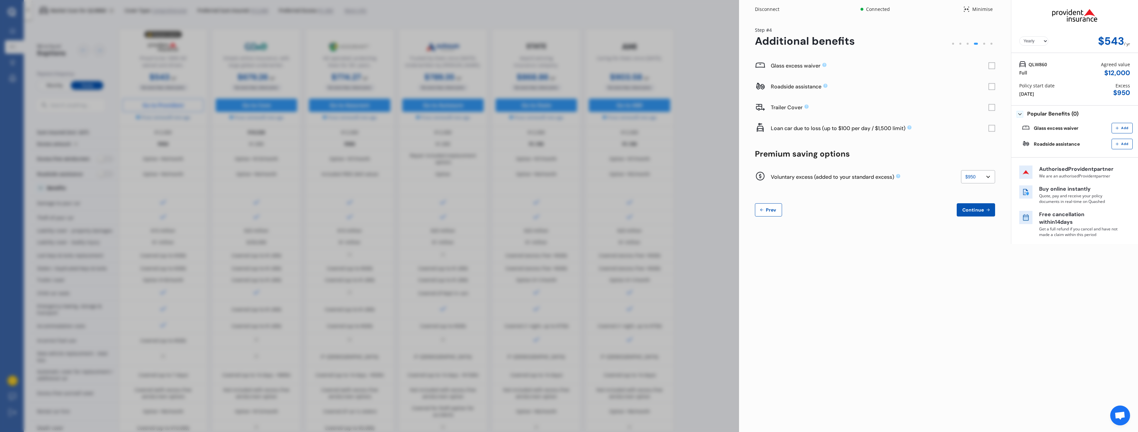
click at [568, 170] on select "None $200 $450 $700 $950 $1,200 $1,700" at bounding box center [978, 176] width 34 height 13
click at [568, 178] on select "None $200 $450 $700 $950 $1,200 $1,700" at bounding box center [978, 176] width 34 height 13
select select "450"
click at [568, 170] on select "None $200 $450 $700 $950 $1,200 $1,700" at bounding box center [978, 176] width 34 height 13
click at [568, 187] on div at bounding box center [875, 189] width 240 height 5
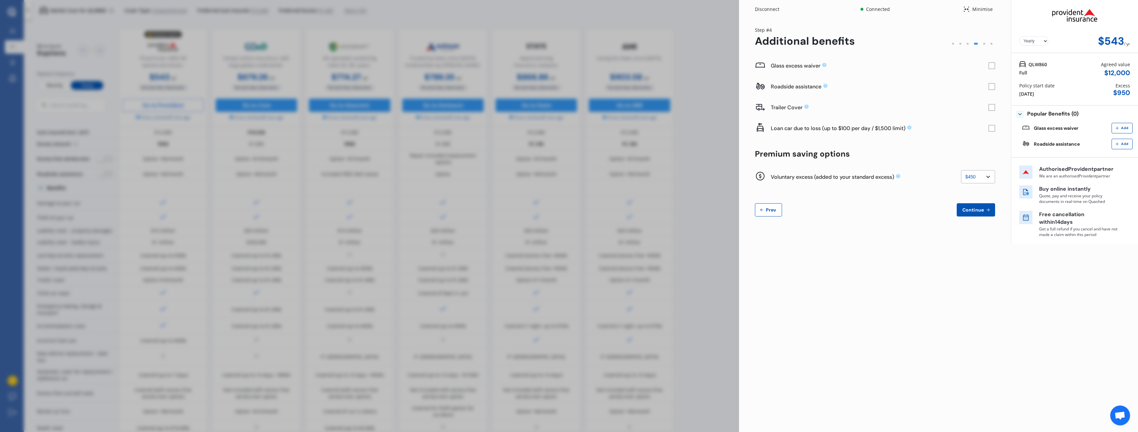
click at [568, 207] on span "Continue" at bounding box center [973, 209] width 24 height 5
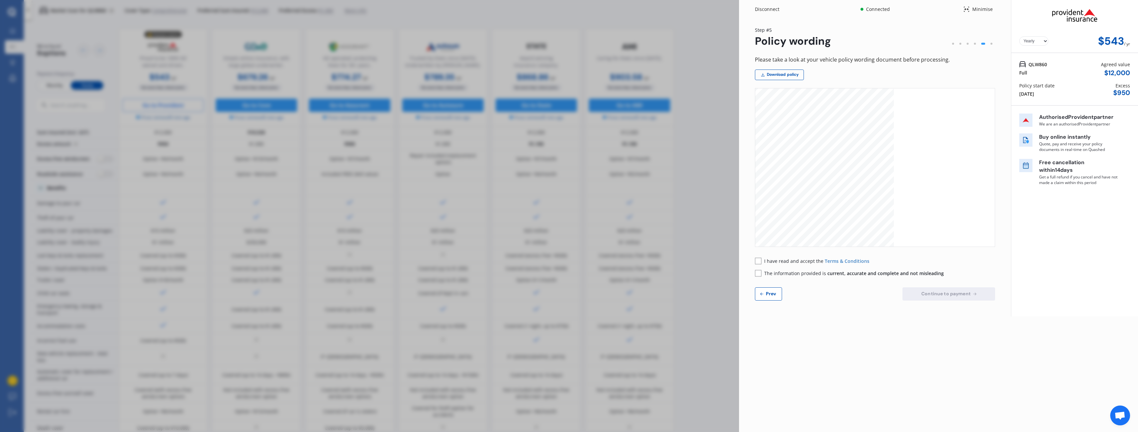
scroll to position [1764, 0]
click at [568, 273] on span "The information provided is current, accurate and complete and not misleading" at bounding box center [854, 273] width 180 height 6
click at [568, 263] on span "I have read and accept the" at bounding box center [794, 261] width 61 height 6
click at [568, 10] on div "Disconnect" at bounding box center [771, 9] width 32 height 7
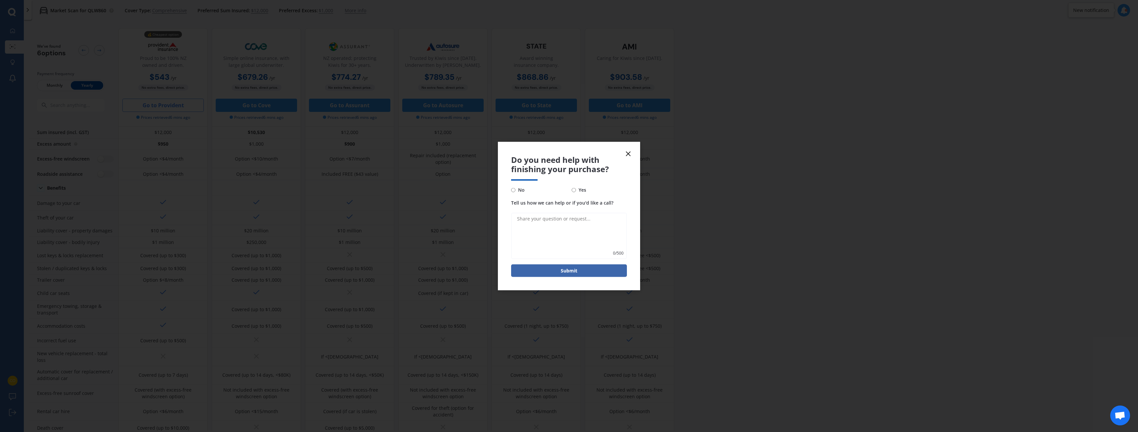
click at [518, 190] on span "No" at bounding box center [519, 190] width 9 height 8
click at [515, 190] on input "No" at bounding box center [513, 190] width 4 height 4
radio input "true"
click at [568, 264] on div "Submit" at bounding box center [569, 270] width 116 height 13
click at [568, 272] on button "Submit" at bounding box center [569, 270] width 116 height 13
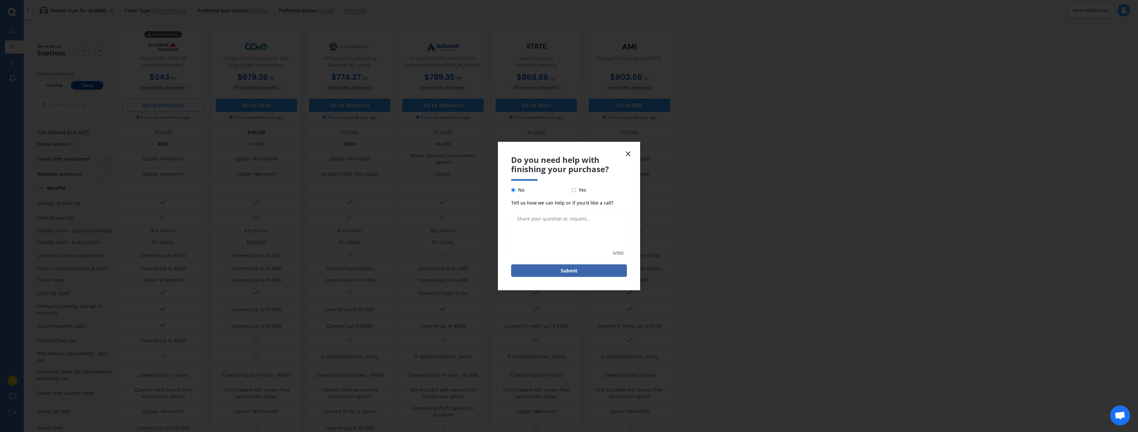
click at [568, 229] on textarea "Tell us how we can help or if you'd like a call?" at bounding box center [569, 236] width 116 height 46
type textarea "."
click at [556, 269] on button "Submit" at bounding box center [569, 270] width 116 height 13
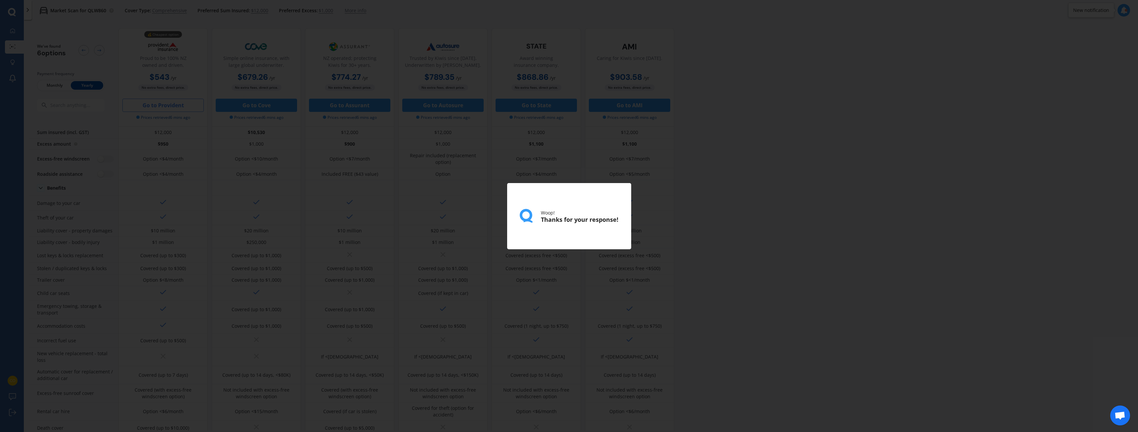
click at [568, 206] on div "Woop! Thanks for your response!" at bounding box center [569, 216] width 1138 height 432
click at [568, 187] on div "Woop! Thanks for your response!" at bounding box center [569, 216] width 1138 height 432
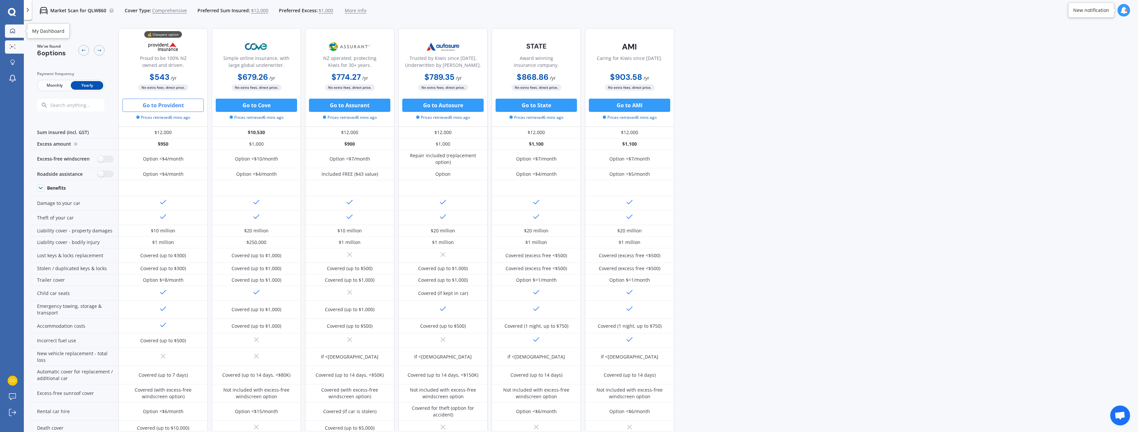
click at [18, 29] on link "My Dashboard" at bounding box center [14, 30] width 19 height 13
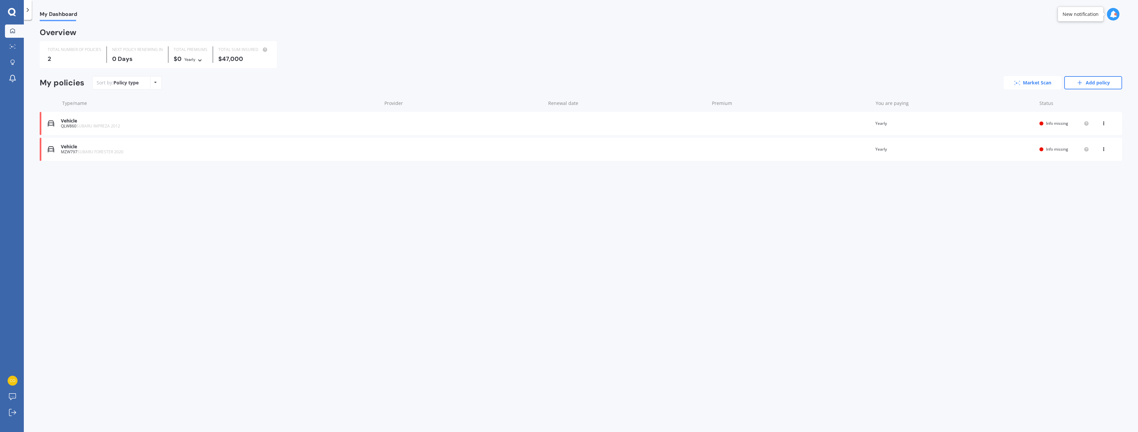
click at [568, 82] on link "Market Scan" at bounding box center [1032, 82] width 58 height 13
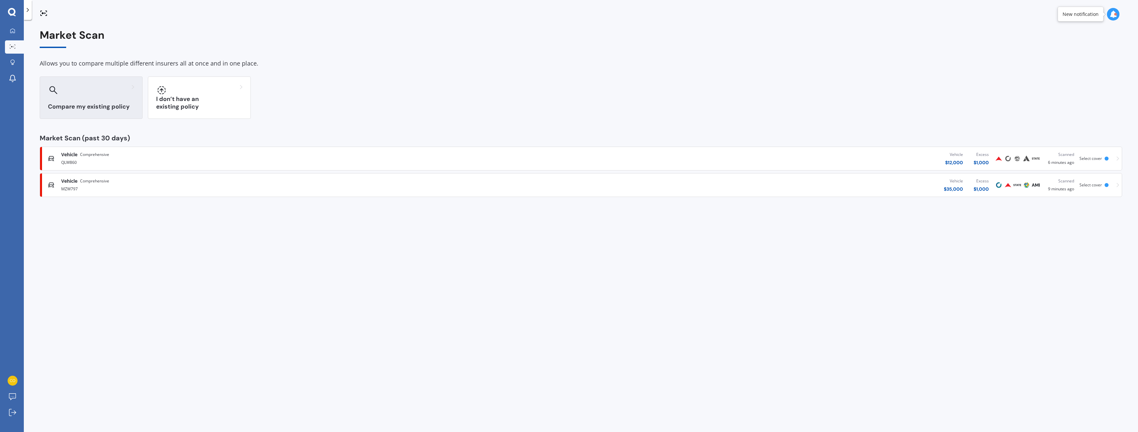
click at [106, 109] on h3 "Compare my existing policy" at bounding box center [91, 107] width 86 height 8
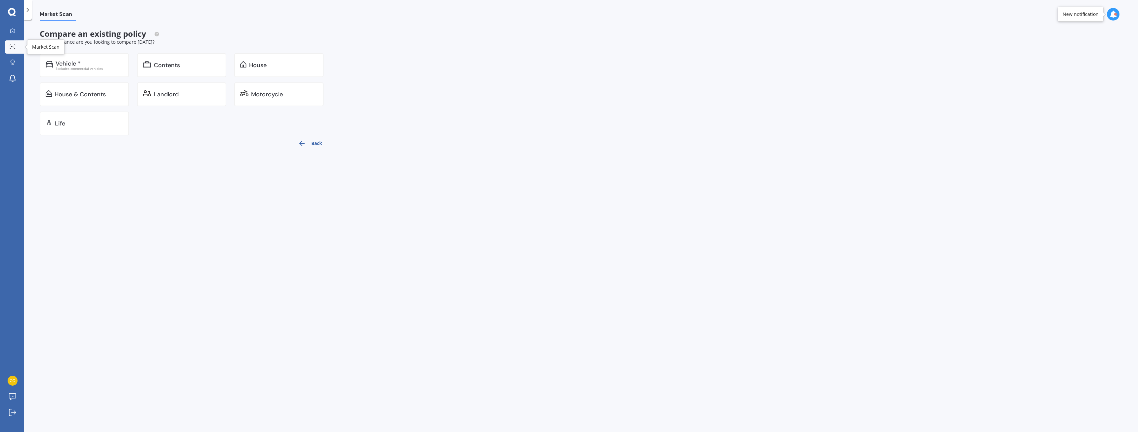
click at [14, 49] on icon at bounding box center [13, 46] width 6 height 4
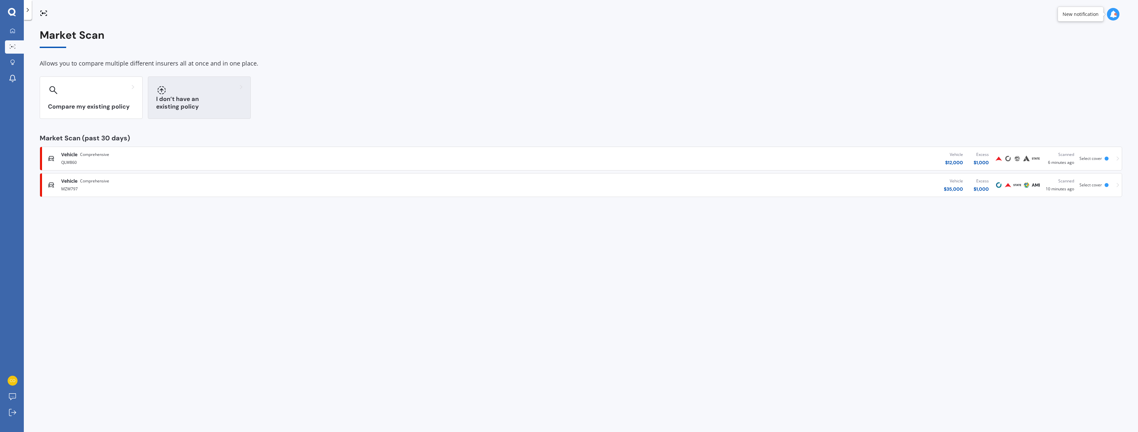
click at [192, 104] on h3 "I don’t have an existing policy" at bounding box center [199, 102] width 86 height 15
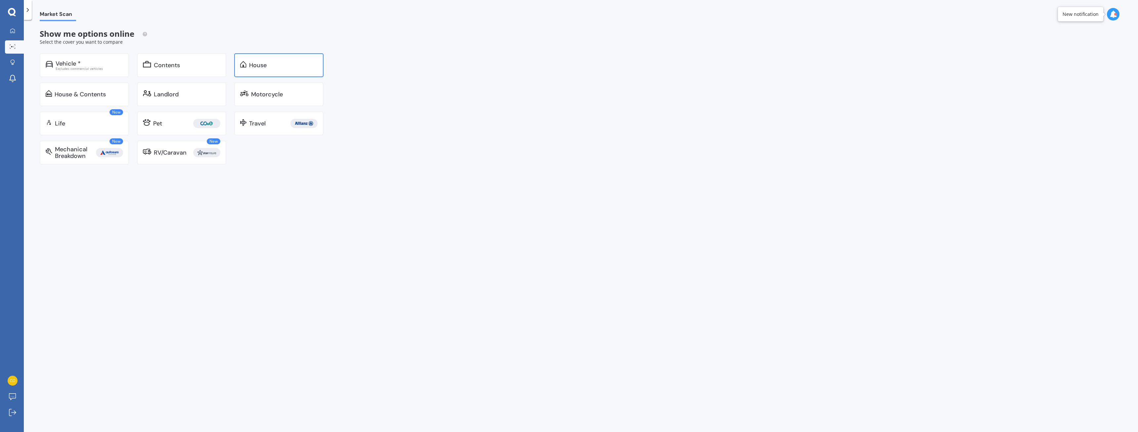
click at [252, 66] on div "House" at bounding box center [258, 65] width 18 height 7
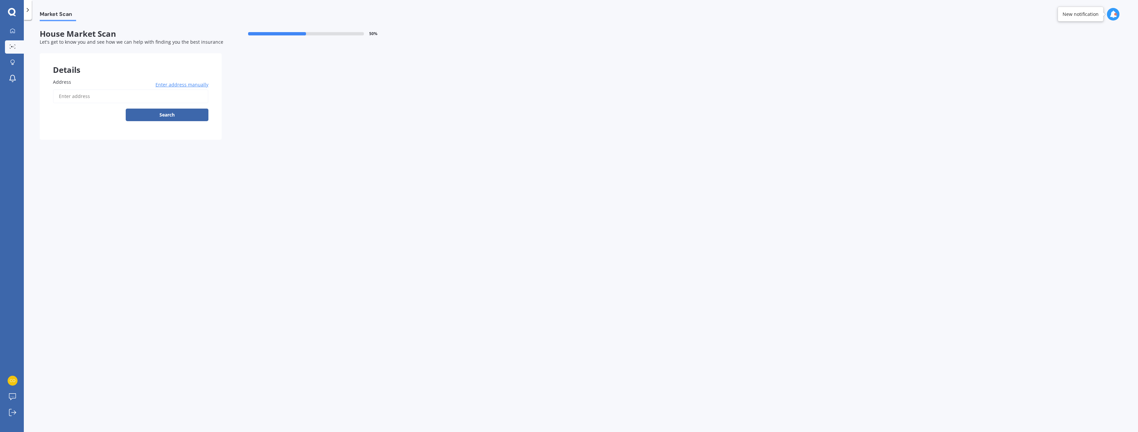
click at [121, 99] on input "Address" at bounding box center [130, 96] width 155 height 14
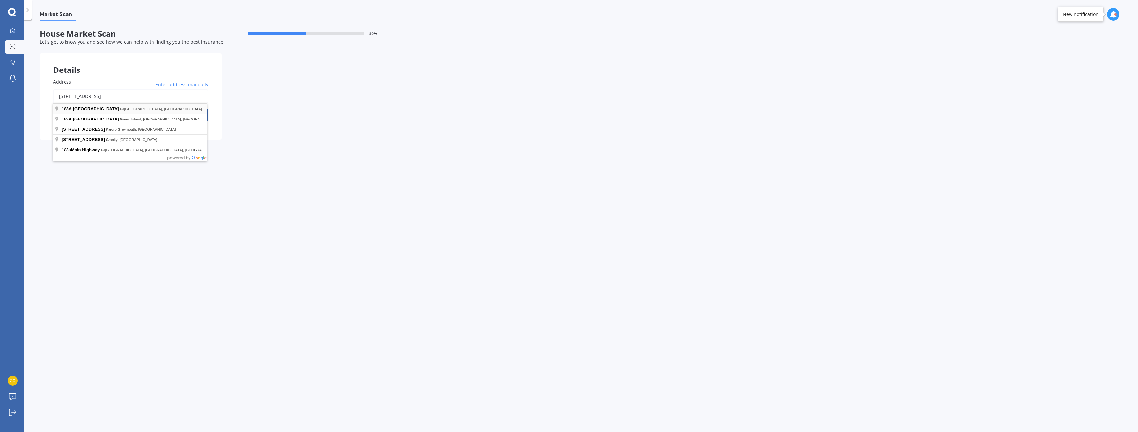
type input "[STREET_ADDRESS]"
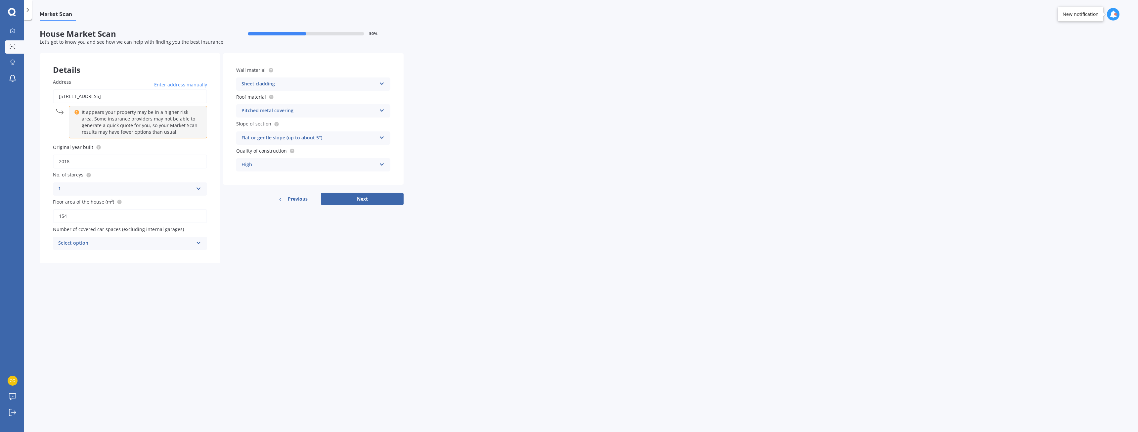
click at [174, 241] on div "Select option" at bounding box center [125, 243] width 135 height 8
click at [108, 278] on div "2" at bounding box center [129, 280] width 153 height 12
click at [334, 195] on button "Next" at bounding box center [362, 198] width 83 height 13
select select "17"
select select "11"
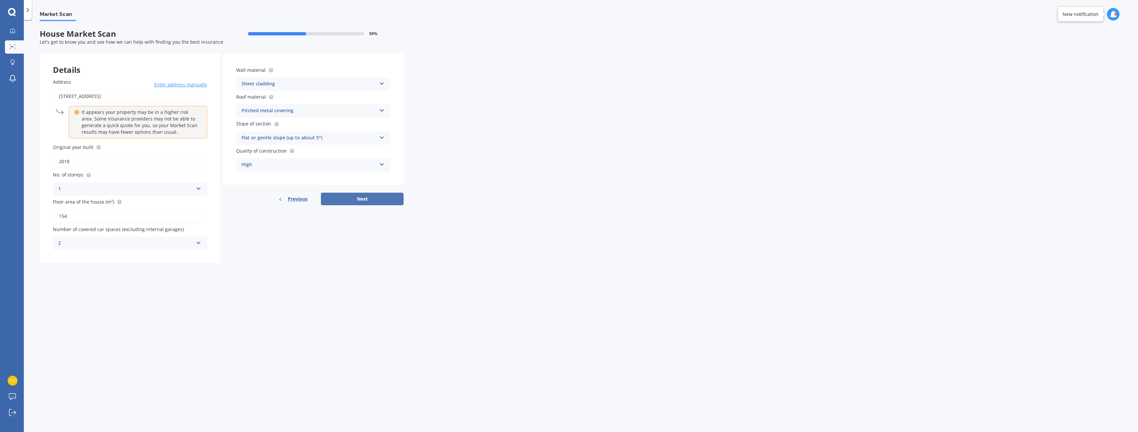
select select "1989"
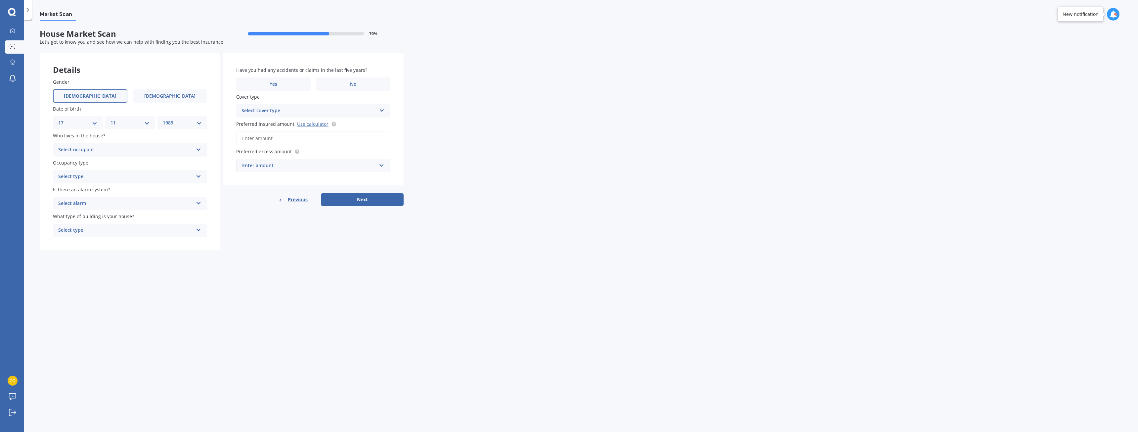
click at [145, 147] on div "Select occupant" at bounding box center [125, 150] width 135 height 8
drag, startPoint x: 118, startPoint y: 163, endPoint x: 118, endPoint y: 169, distance: 6.3
click at [118, 162] on div "Owner" at bounding box center [129, 163] width 153 height 12
click at [118, 177] on div "Select type" at bounding box center [125, 177] width 135 height 8
click at [108, 190] on div "Permanent" at bounding box center [129, 190] width 153 height 12
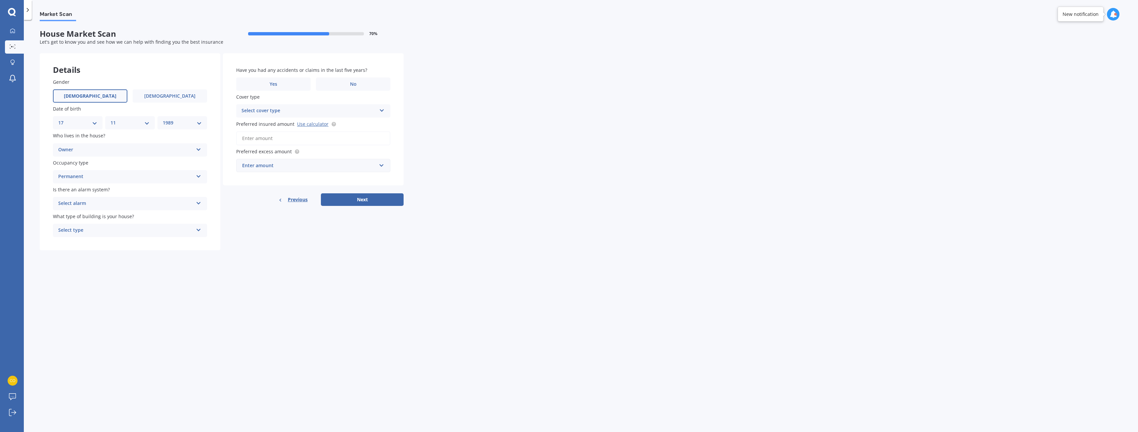
click at [111, 202] on div "Select alarm" at bounding box center [125, 203] width 135 height 8
click at [79, 240] on div "No" at bounding box center [129, 240] width 153 height 12
click at [95, 230] on div "Select type" at bounding box center [125, 230] width 135 height 8
click at [88, 241] on div "Freestanding" at bounding box center [129, 243] width 153 height 12
click at [341, 83] on label "No" at bounding box center [353, 83] width 74 height 13
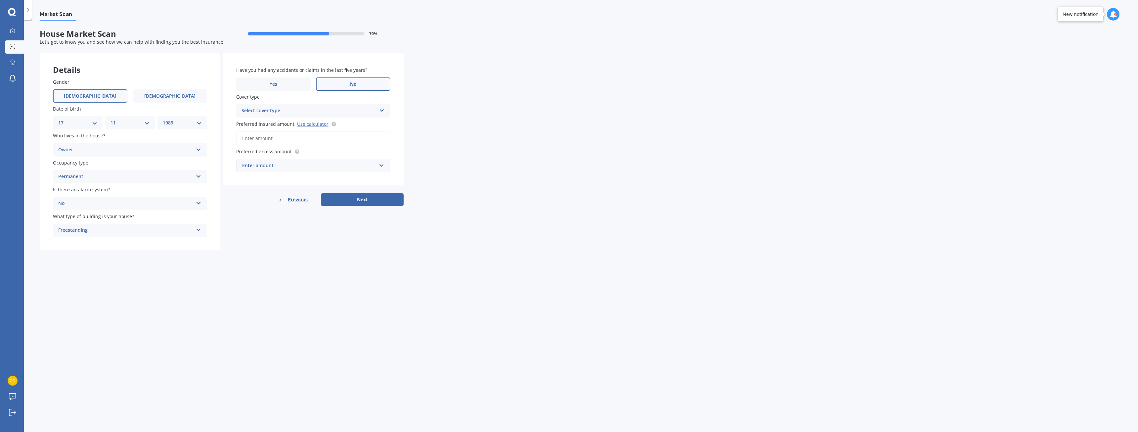
click at [0, 0] on input "No" at bounding box center [0, 0] width 0 height 0
click at [332, 105] on div "Select cover type High" at bounding box center [313, 110] width 154 height 13
click at [293, 123] on div "High" at bounding box center [312, 124] width 153 height 12
click at [305, 140] on input "Preferred insured amount Use calculator" at bounding box center [313, 138] width 154 height 14
type input "$850,000"
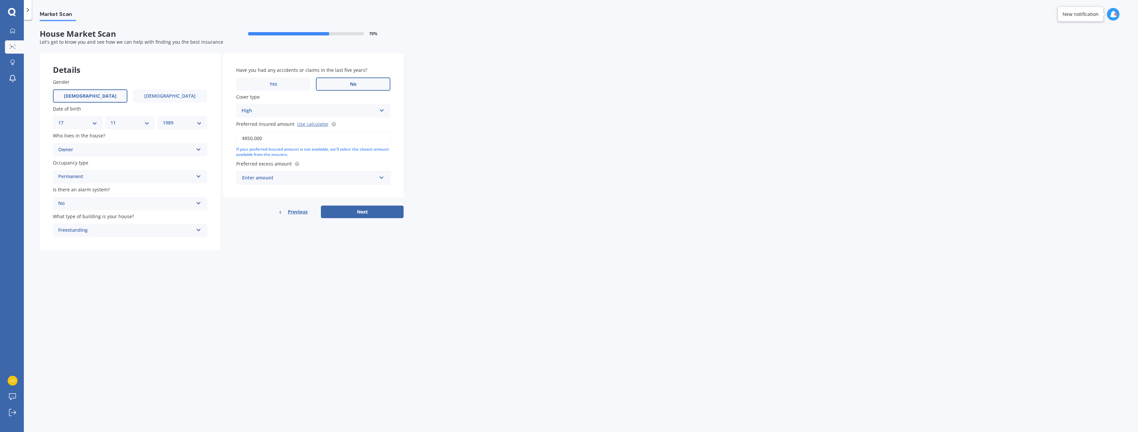
click at [305, 180] on div "Enter amount" at bounding box center [309, 177] width 134 height 7
click at [280, 236] on div "$1,000" at bounding box center [312, 239] width 153 height 12
click at [339, 217] on button "Next" at bounding box center [362, 219] width 83 height 13
select select "17"
select select "11"
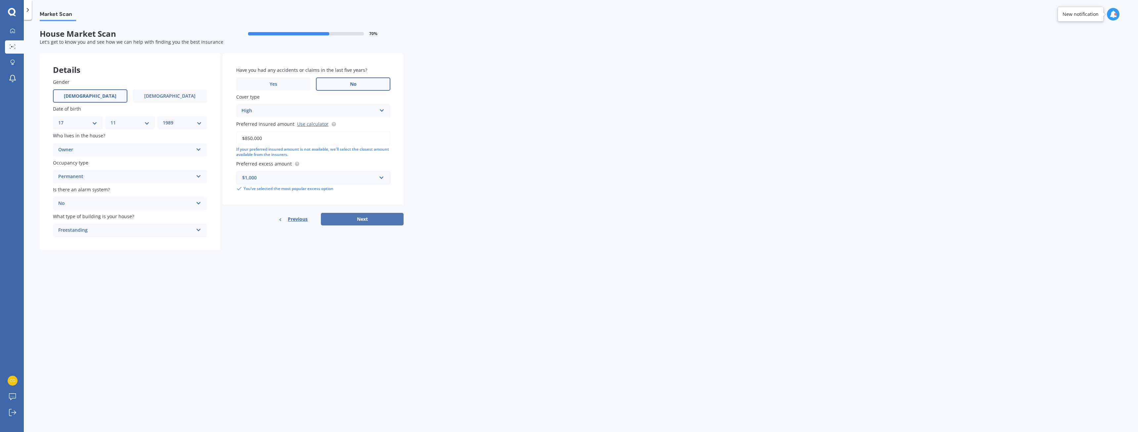
select select "1989"
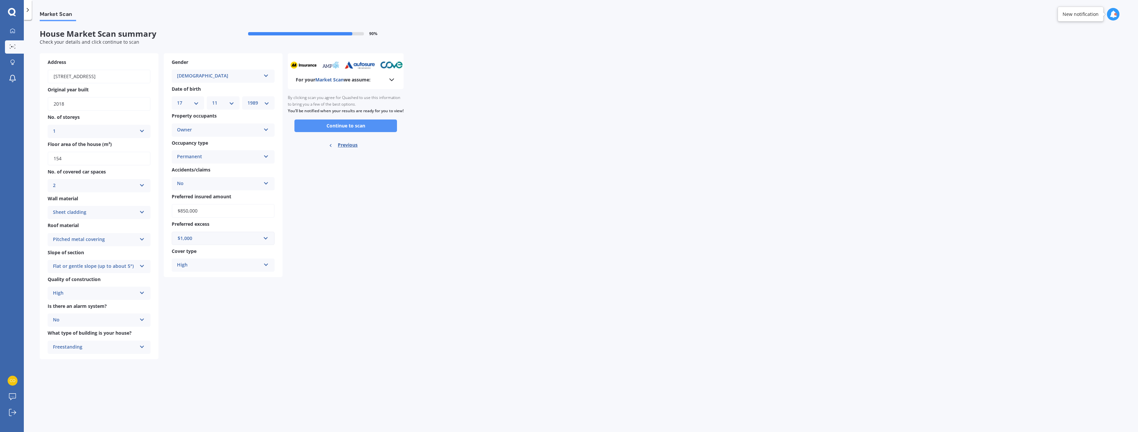
click at [331, 129] on button "Continue to scan" at bounding box center [345, 125] width 103 height 13
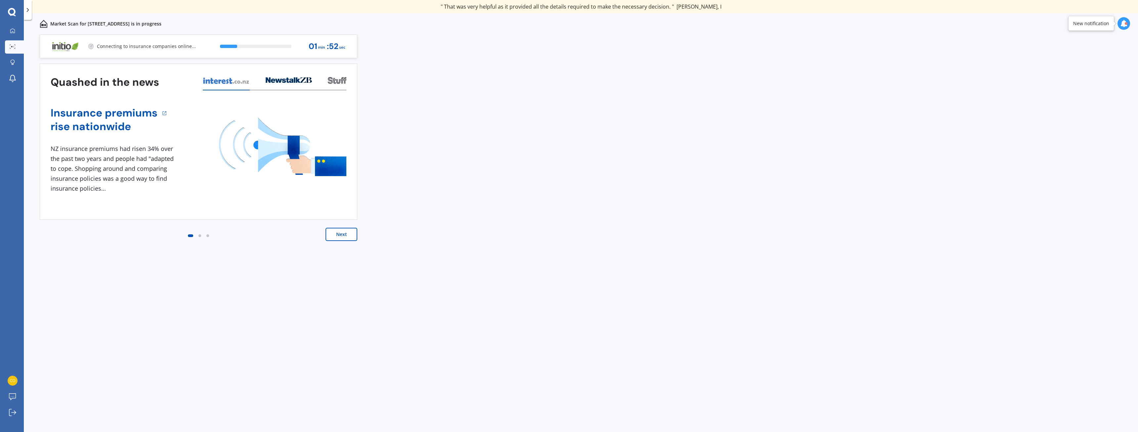
click at [386, 152] on div "Previous 80,000+ Kiwis have signed up to shop and save on insurance with us " H…" at bounding box center [581, 240] width 1114 height 412
click at [316, 47] on div "View my quotes" at bounding box center [319, 46] width 40 height 16
